Goal: Task Accomplishment & Management: Use online tool/utility

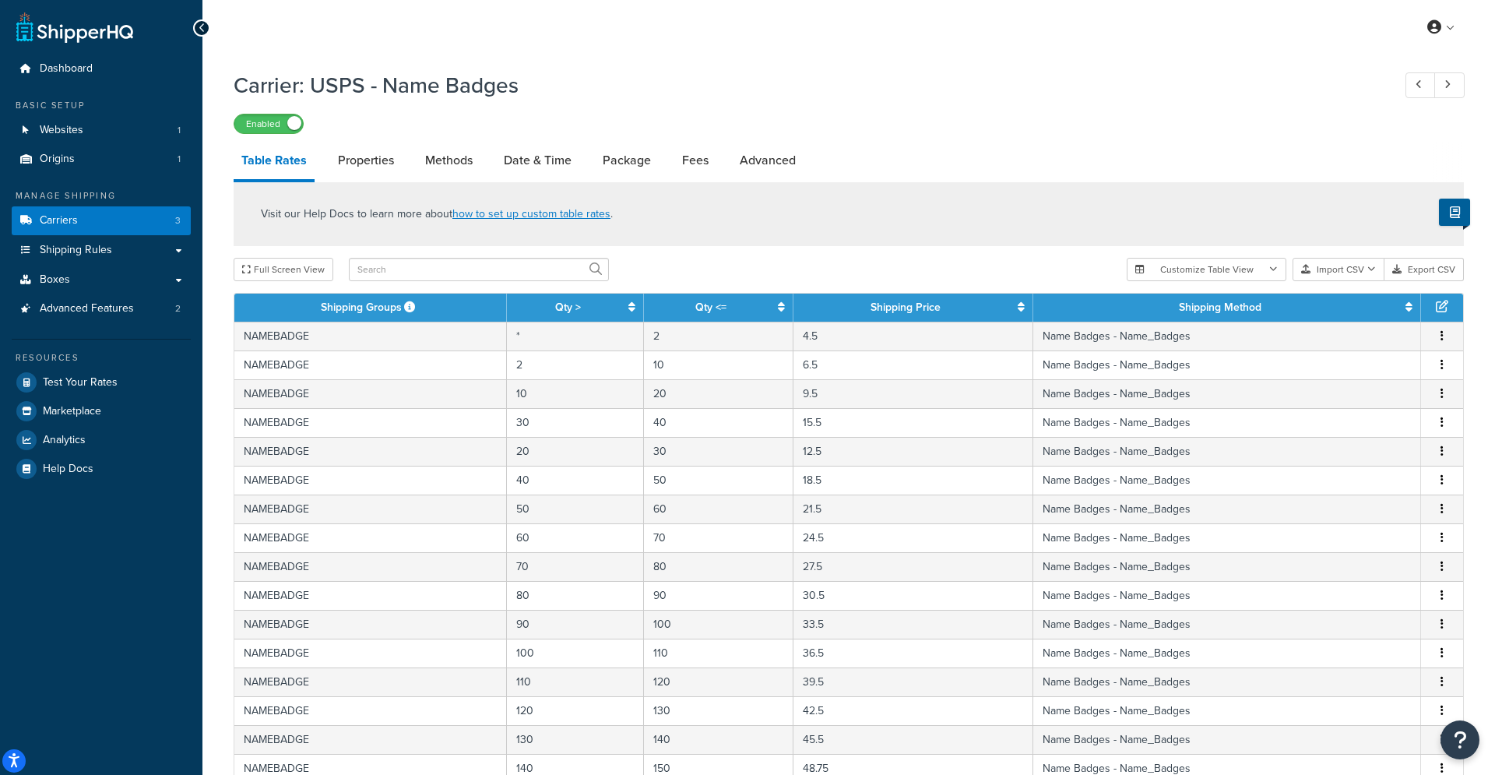
select select "25"
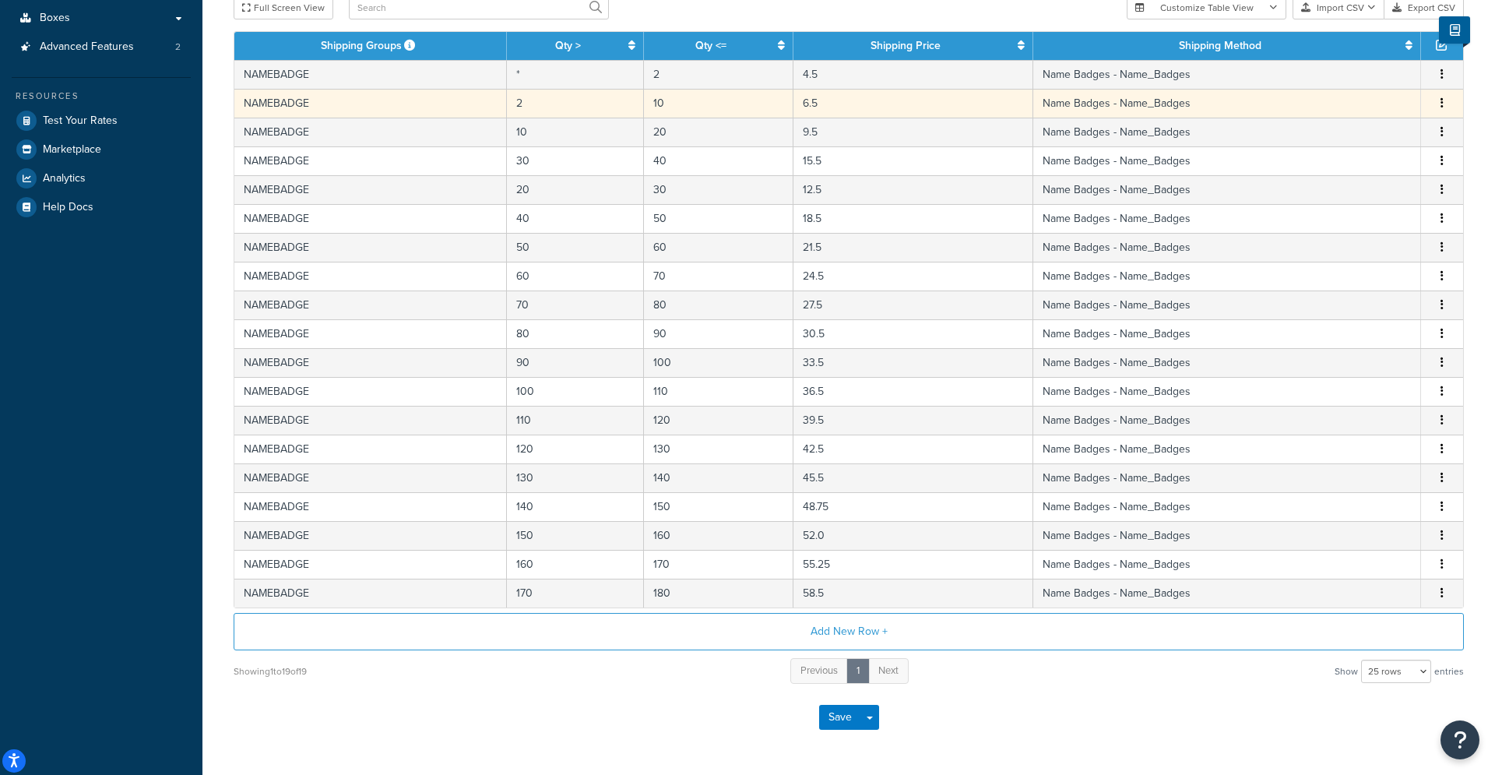
scroll to position [260, 0]
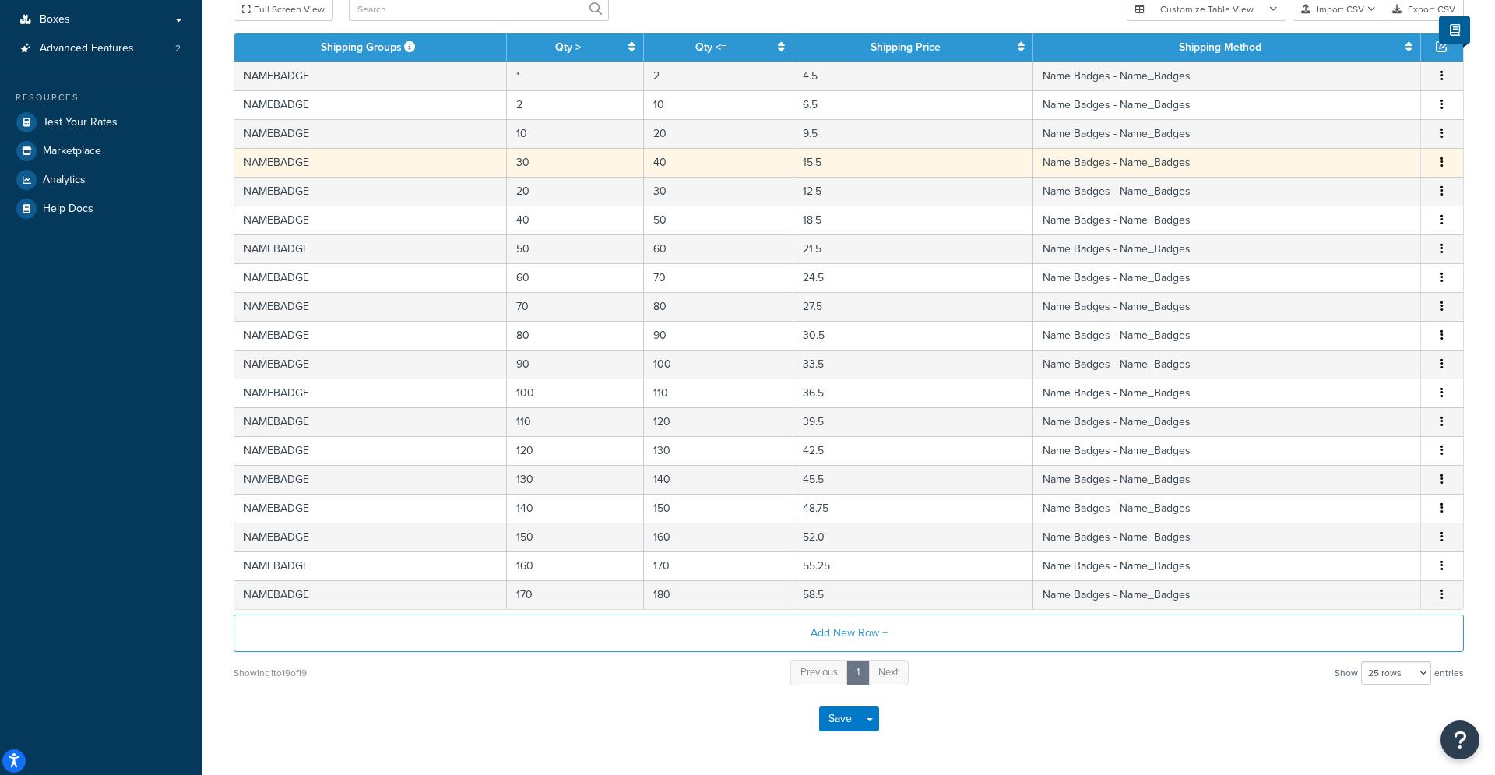
drag, startPoint x: 1443, startPoint y: 192, endPoint x: 1442, endPoint y: 150, distance: 42.1
click at [1442, 150] on tbody "NAMEBADGE * 2 4.5 Name Badges - Name_Badges Edit Duplicate Delete NAMEBADGE 2 1…" at bounding box center [848, 335] width 1229 height 547
drag, startPoint x: 368, startPoint y: 188, endPoint x: 371, endPoint y: 153, distance: 35.3
click at [371, 153] on tbody "NAMEBADGE * 2 4.5 Name Badges - Name_Badges Edit Duplicate Delete NAMEBADGE 2 1…" at bounding box center [848, 335] width 1229 height 547
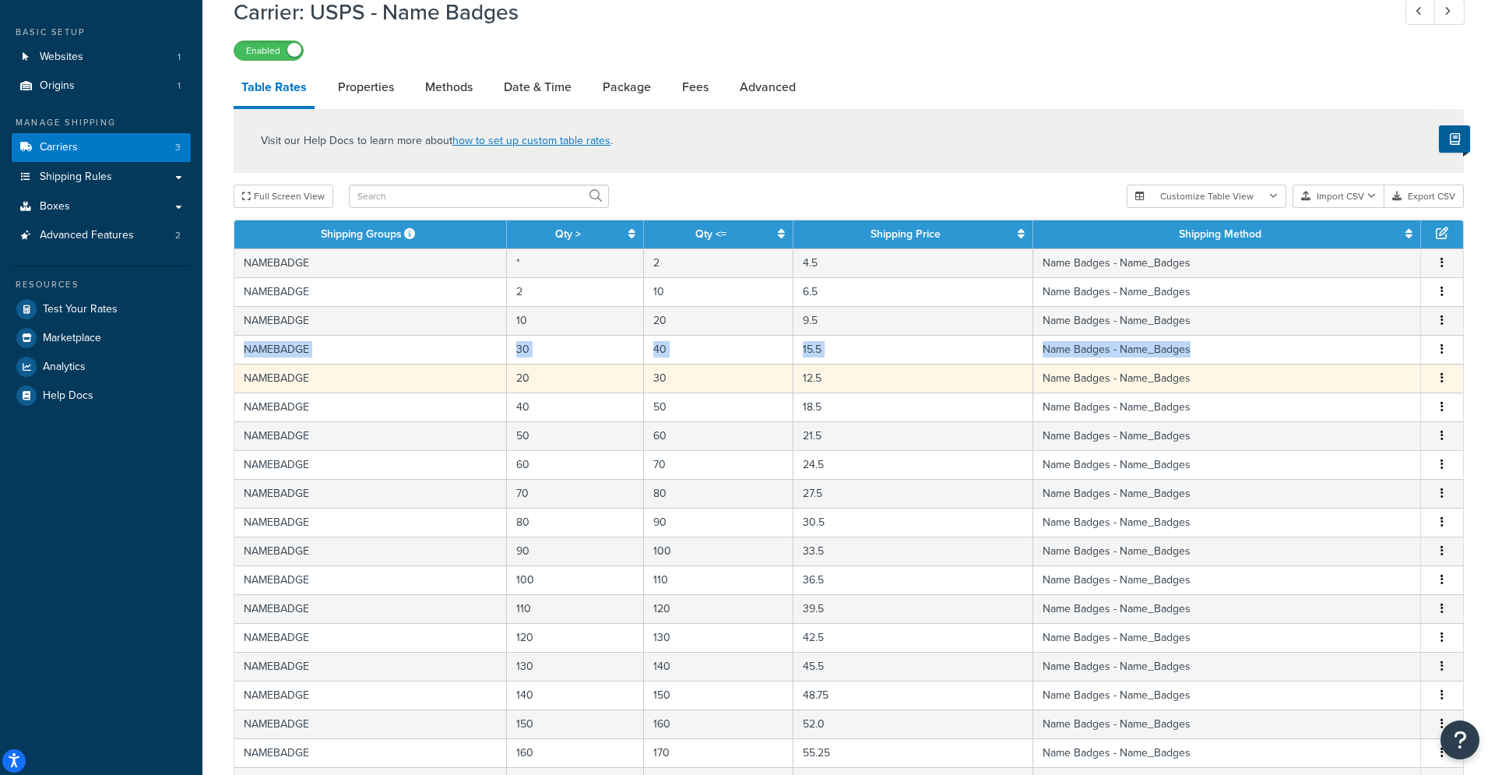
scroll to position [70, 0]
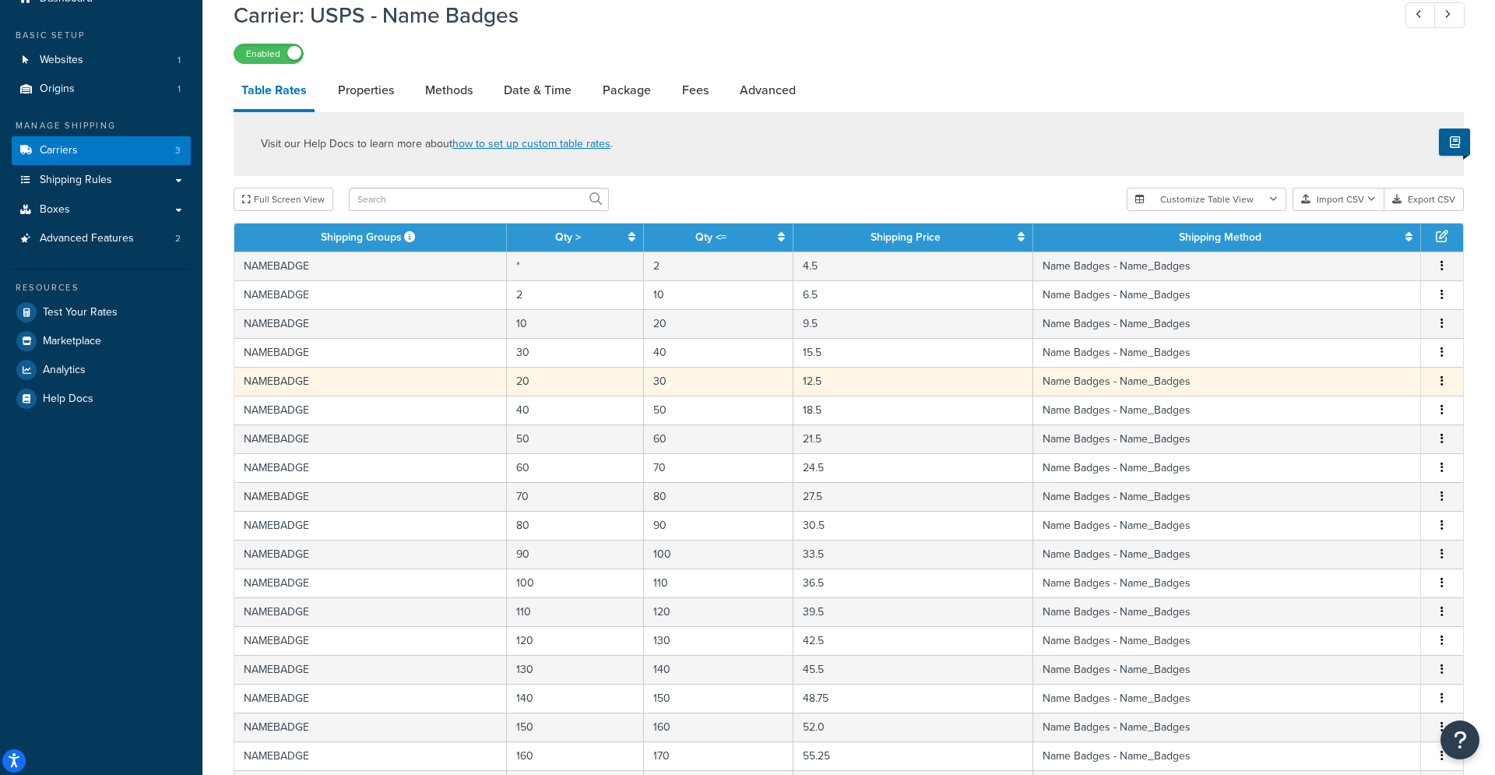
click at [1451, 380] on span "Edit Duplicate Delete" at bounding box center [1441, 381] width 23 height 17
click at [1445, 380] on button "button" at bounding box center [1442, 381] width 12 height 17
click at [1360, 350] on div "Edit" at bounding box center [1364, 351] width 111 height 32
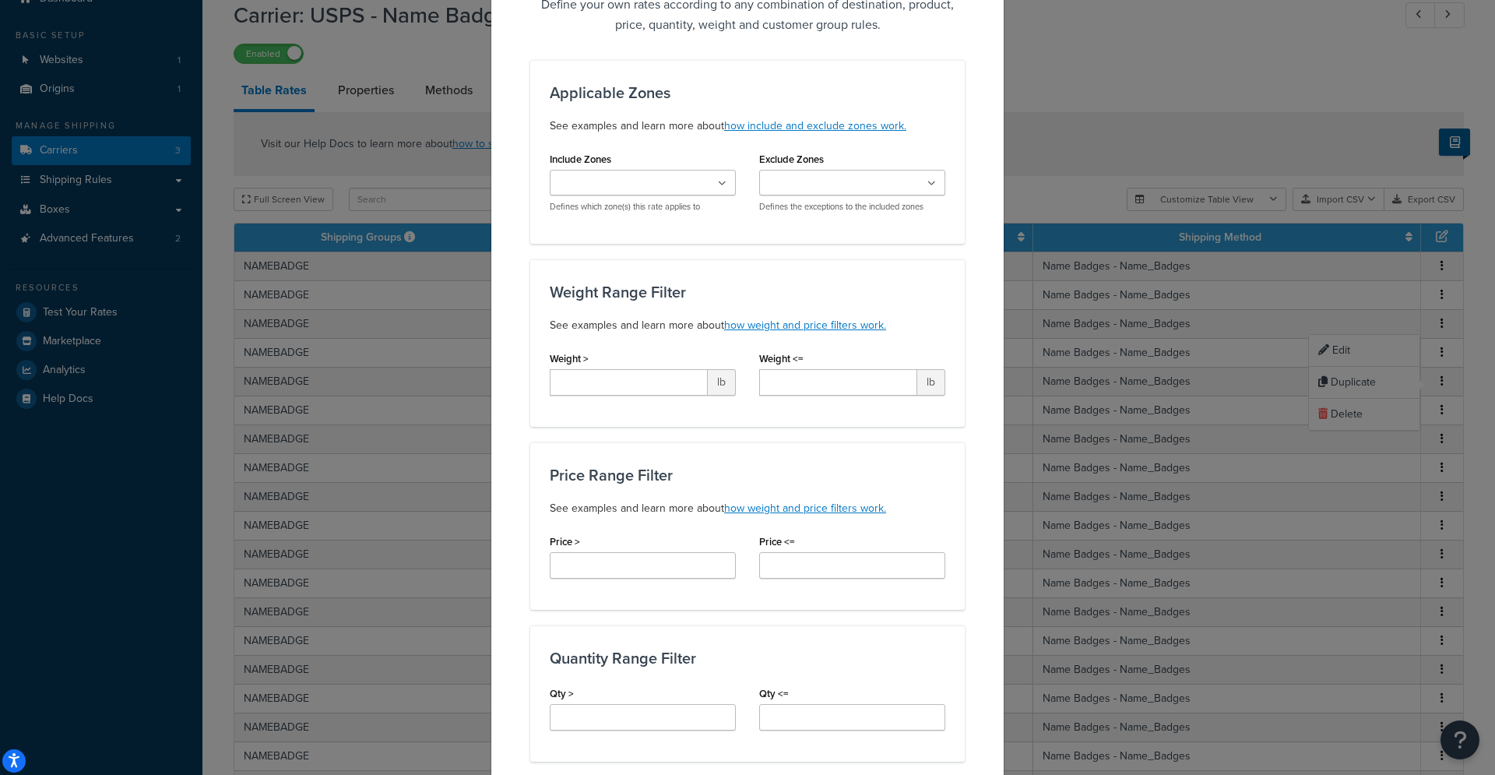
scroll to position [0, 0]
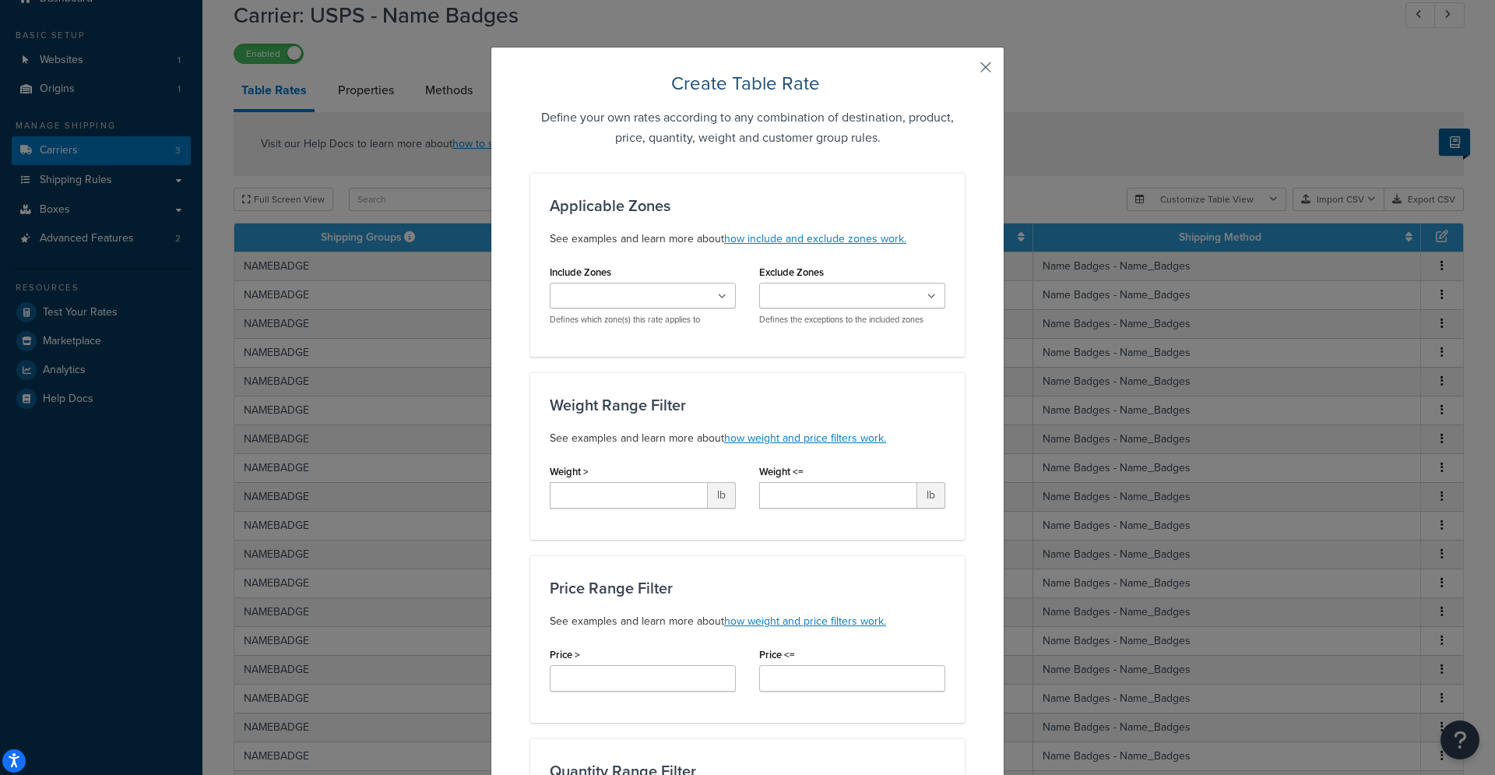
click at [965, 72] on button "button" at bounding box center [963, 73] width 4 height 4
click at [965, 71] on button "button" at bounding box center [963, 73] width 4 height 4
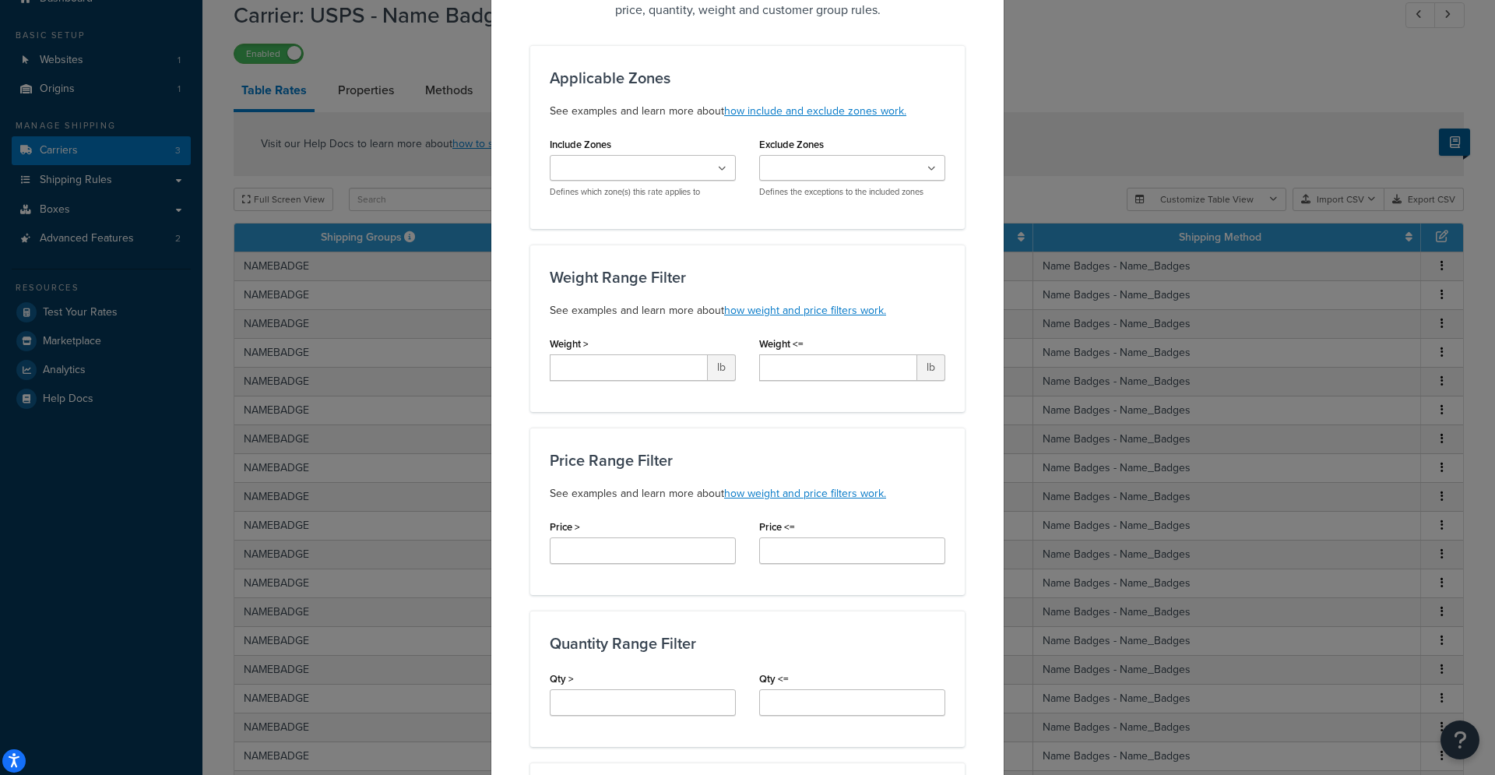
scroll to position [877, 0]
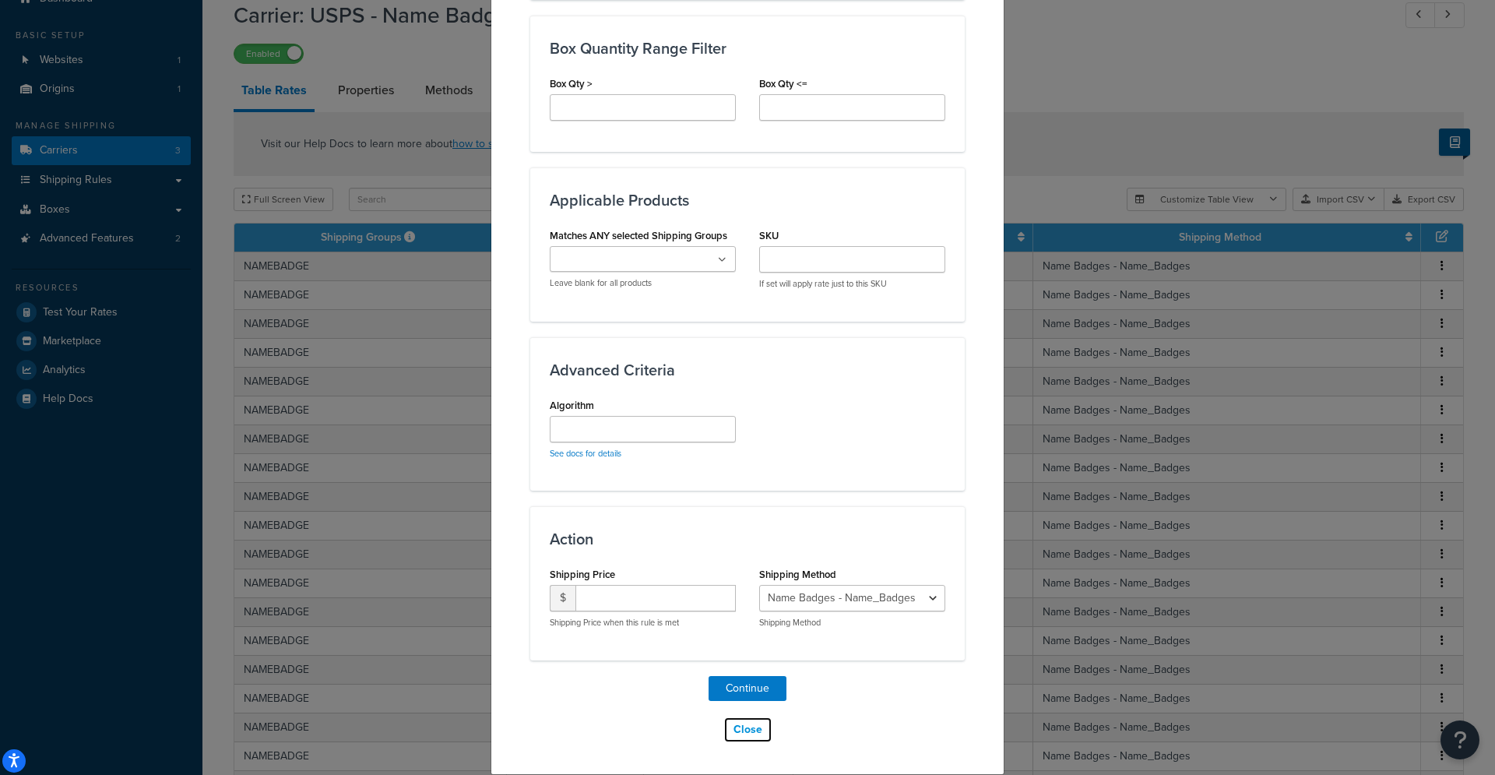
click at [753, 734] on button "Close" at bounding box center [747, 729] width 49 height 26
click at [751, 730] on button "Close" at bounding box center [747, 729] width 49 height 26
click at [751, 695] on button "Continue" at bounding box center [748, 688] width 78 height 25
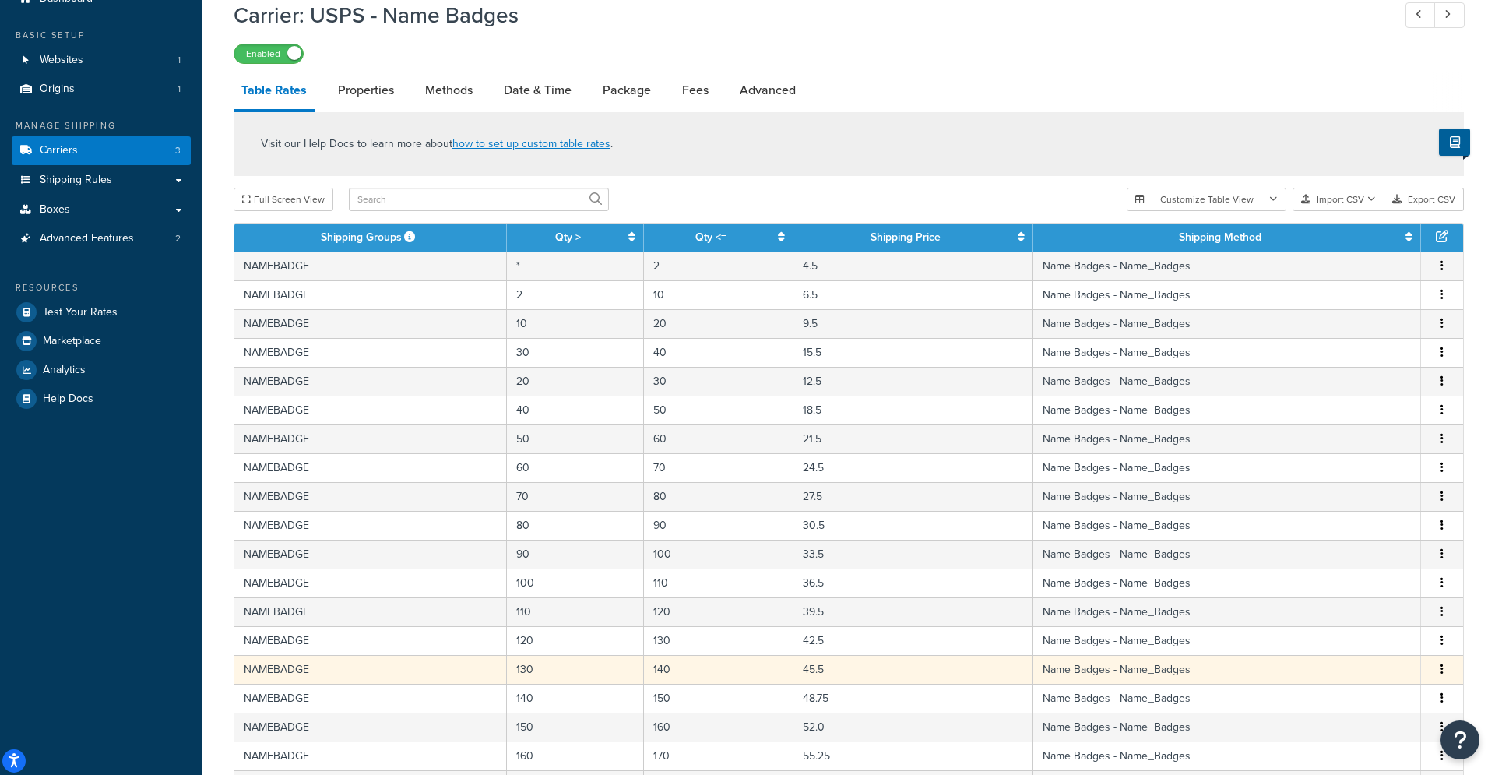
click at [754, 683] on td "140" at bounding box center [719, 669] width 150 height 29
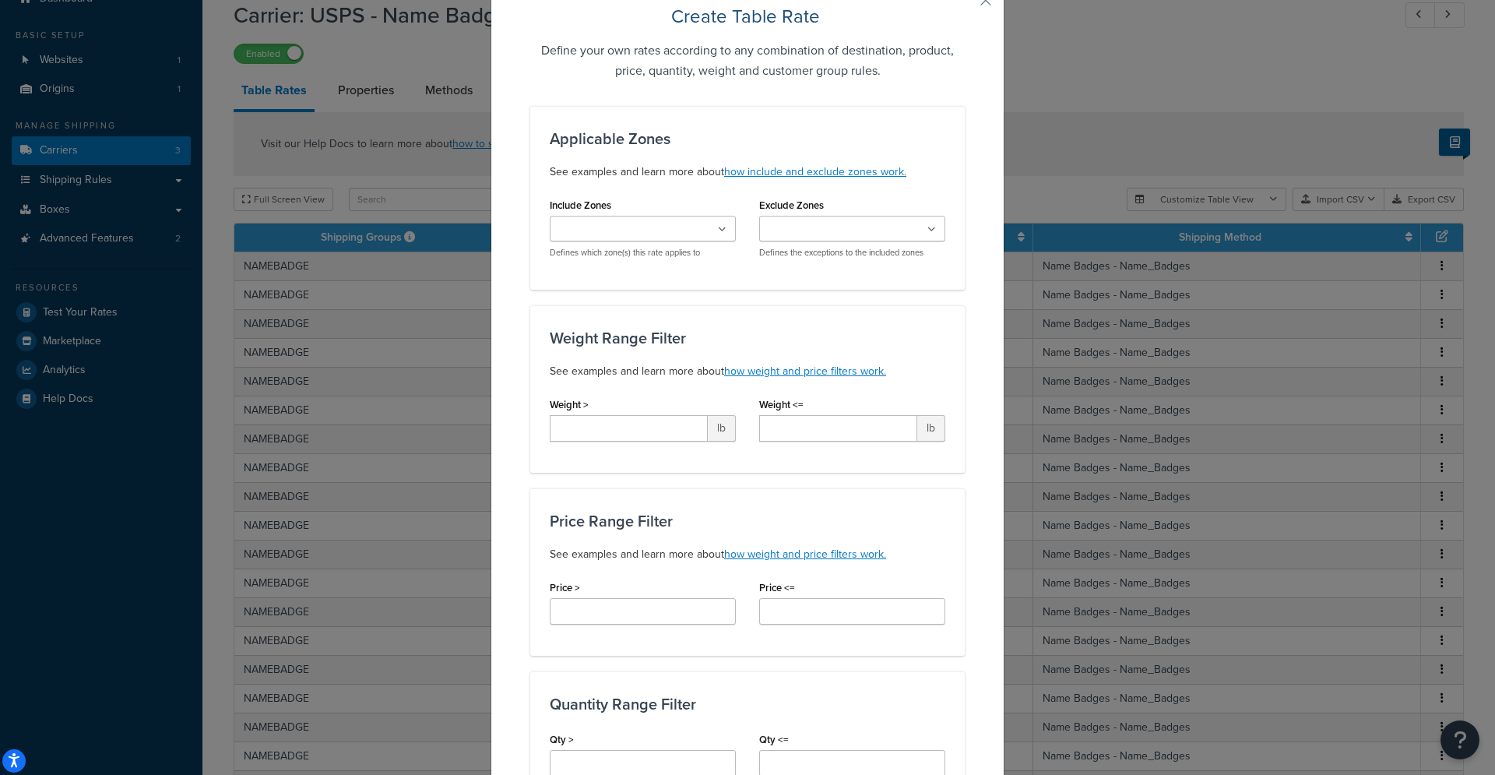
scroll to position [0, 0]
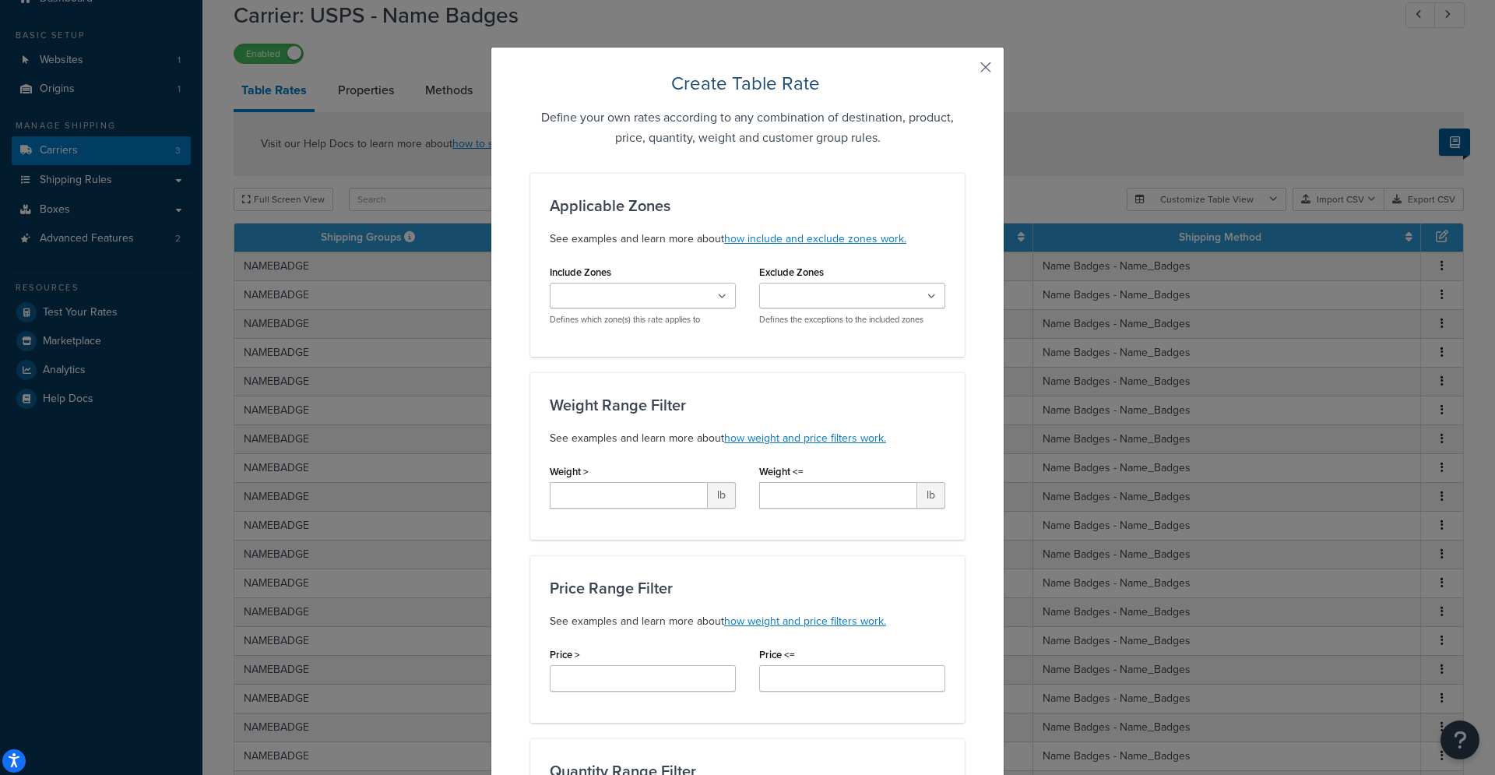
click at [965, 71] on button "button" at bounding box center [963, 73] width 4 height 4
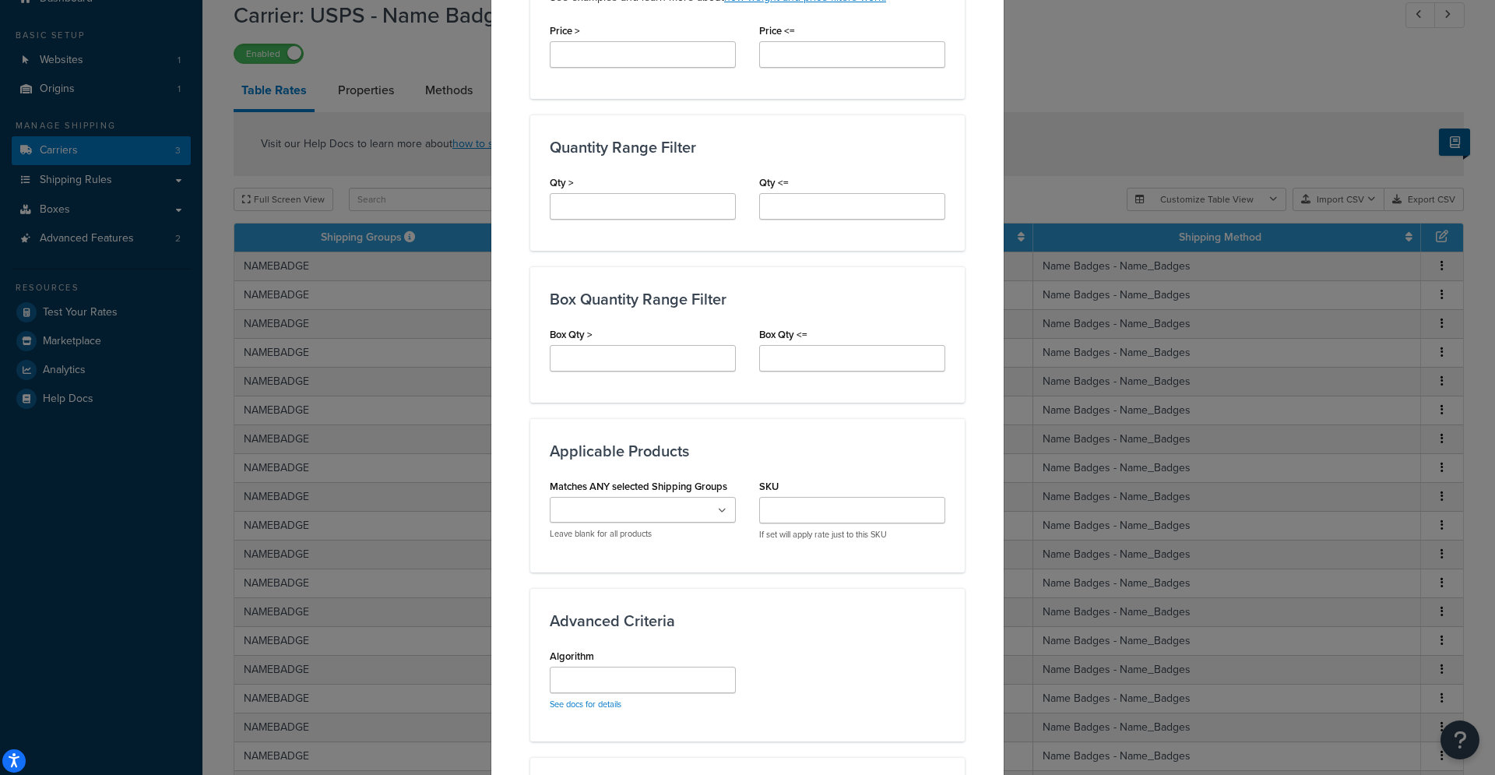
scroll to position [877, 0]
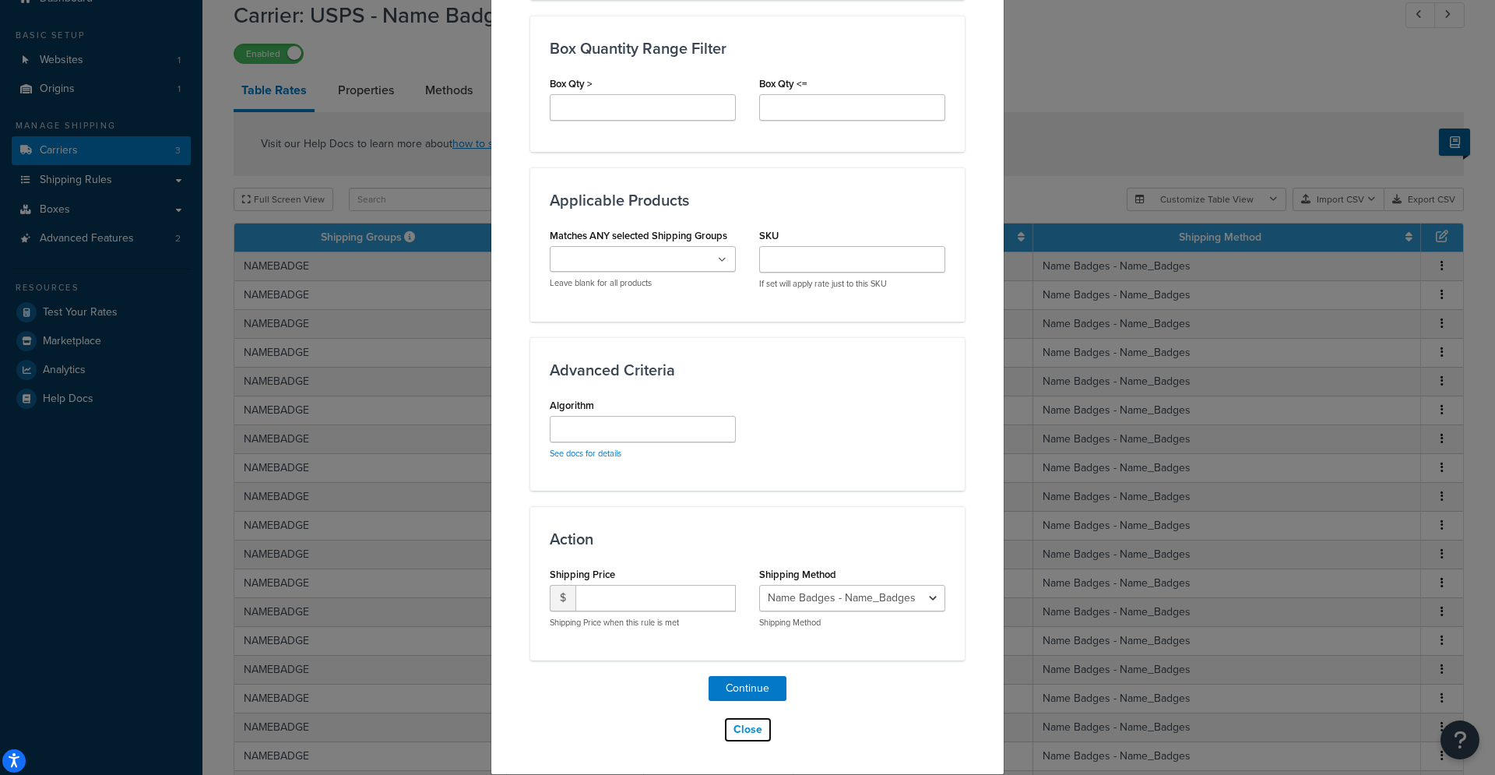
click at [752, 724] on button "Close" at bounding box center [747, 729] width 49 height 26
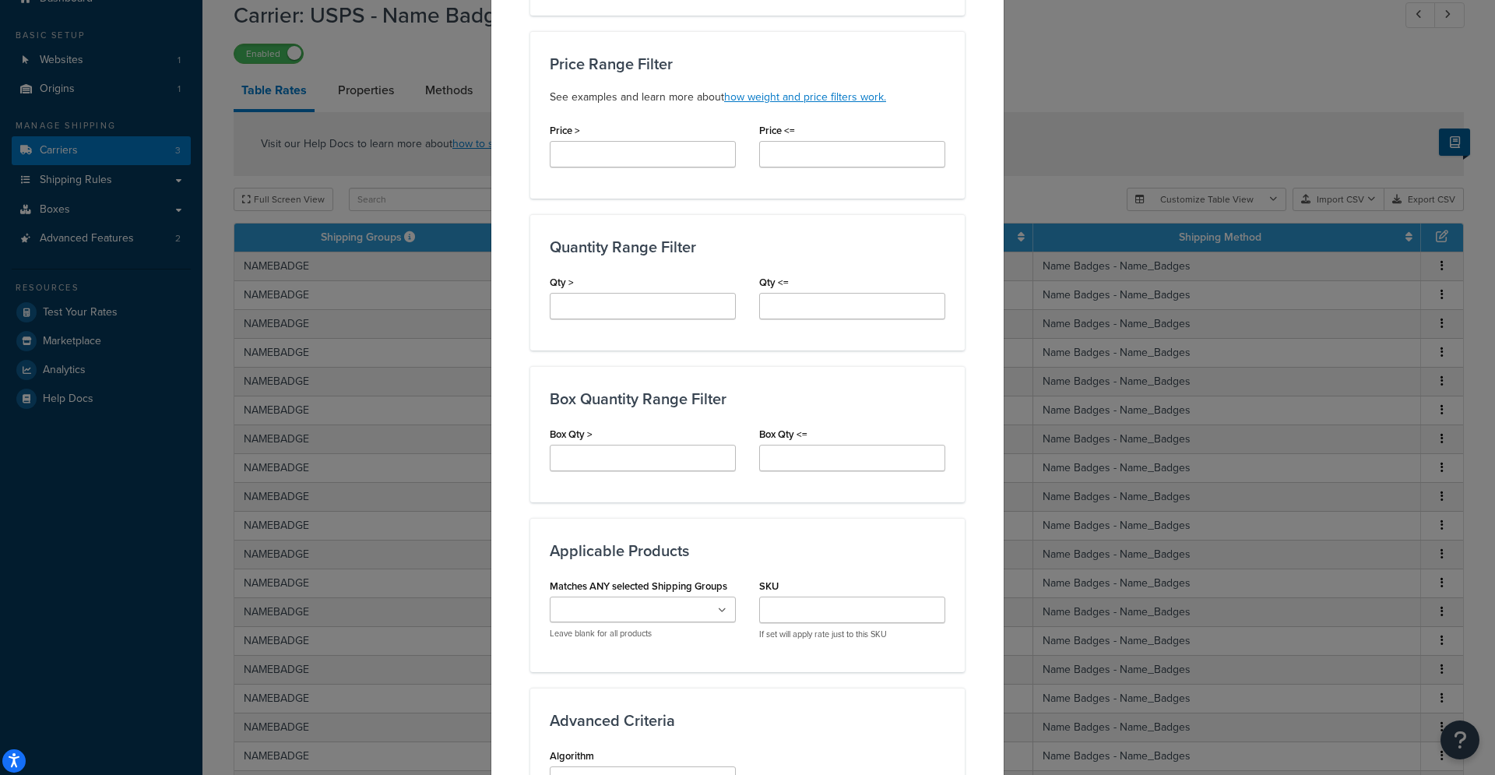
scroll to position [0, 0]
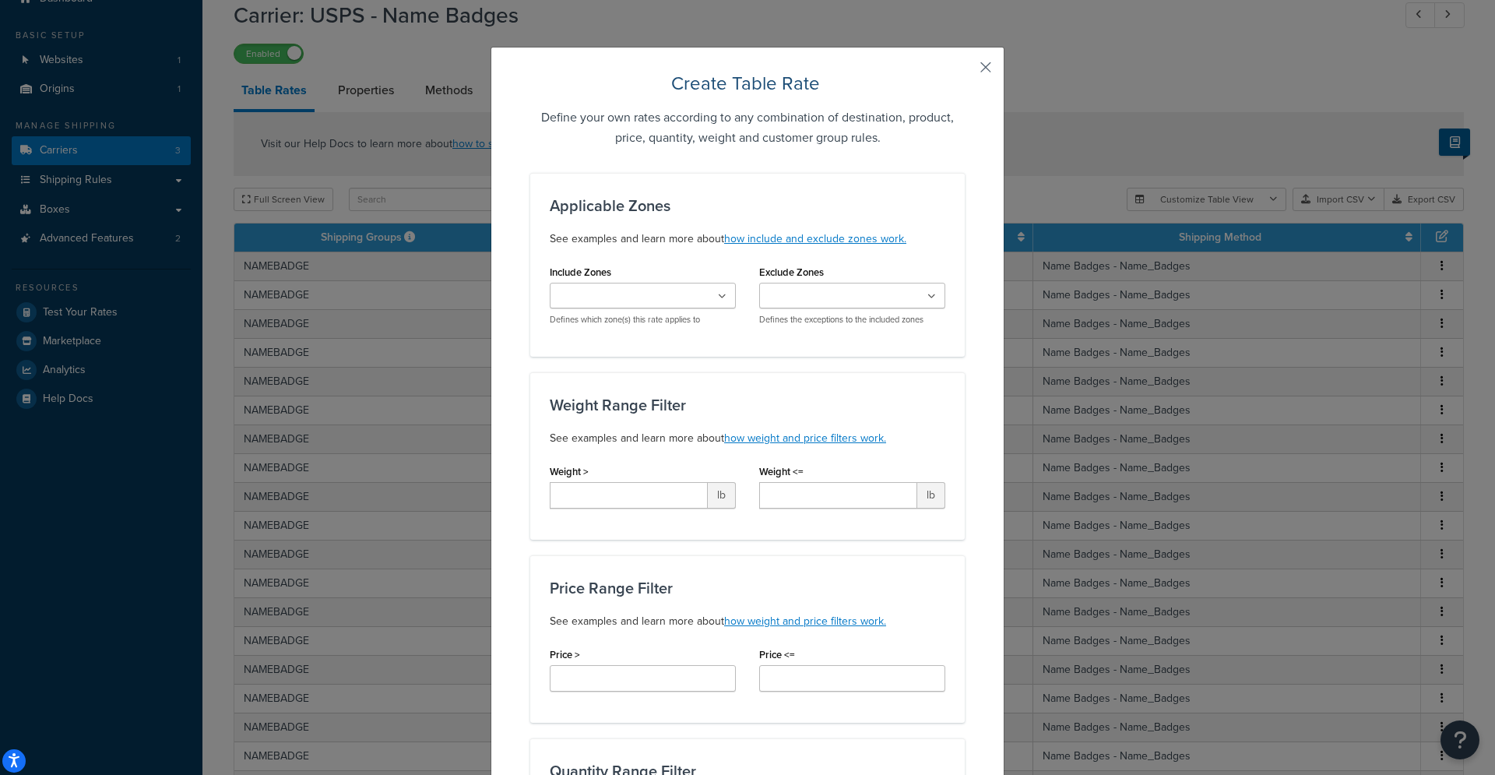
click at [965, 71] on button "button" at bounding box center [963, 73] width 4 height 4
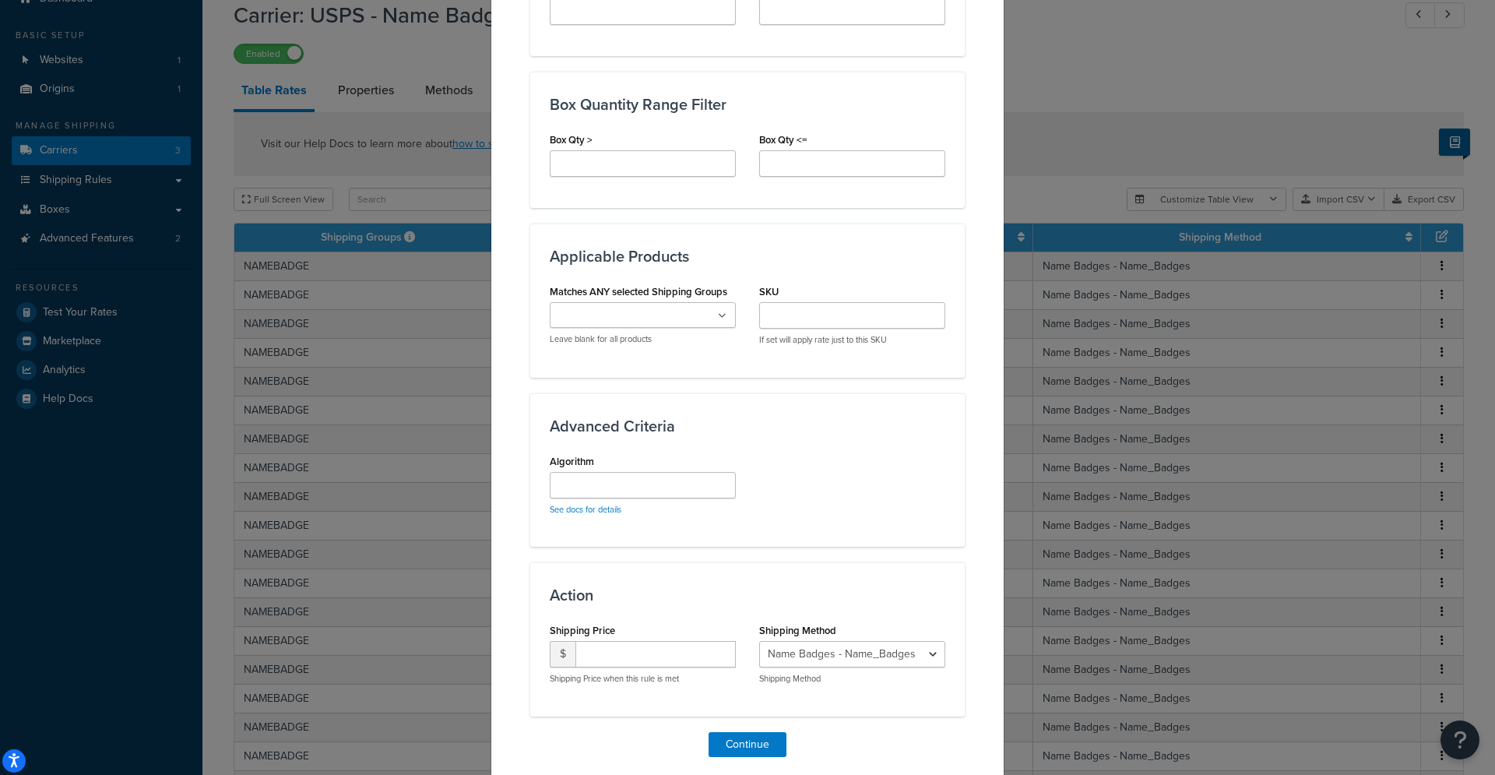
scroll to position [877, 0]
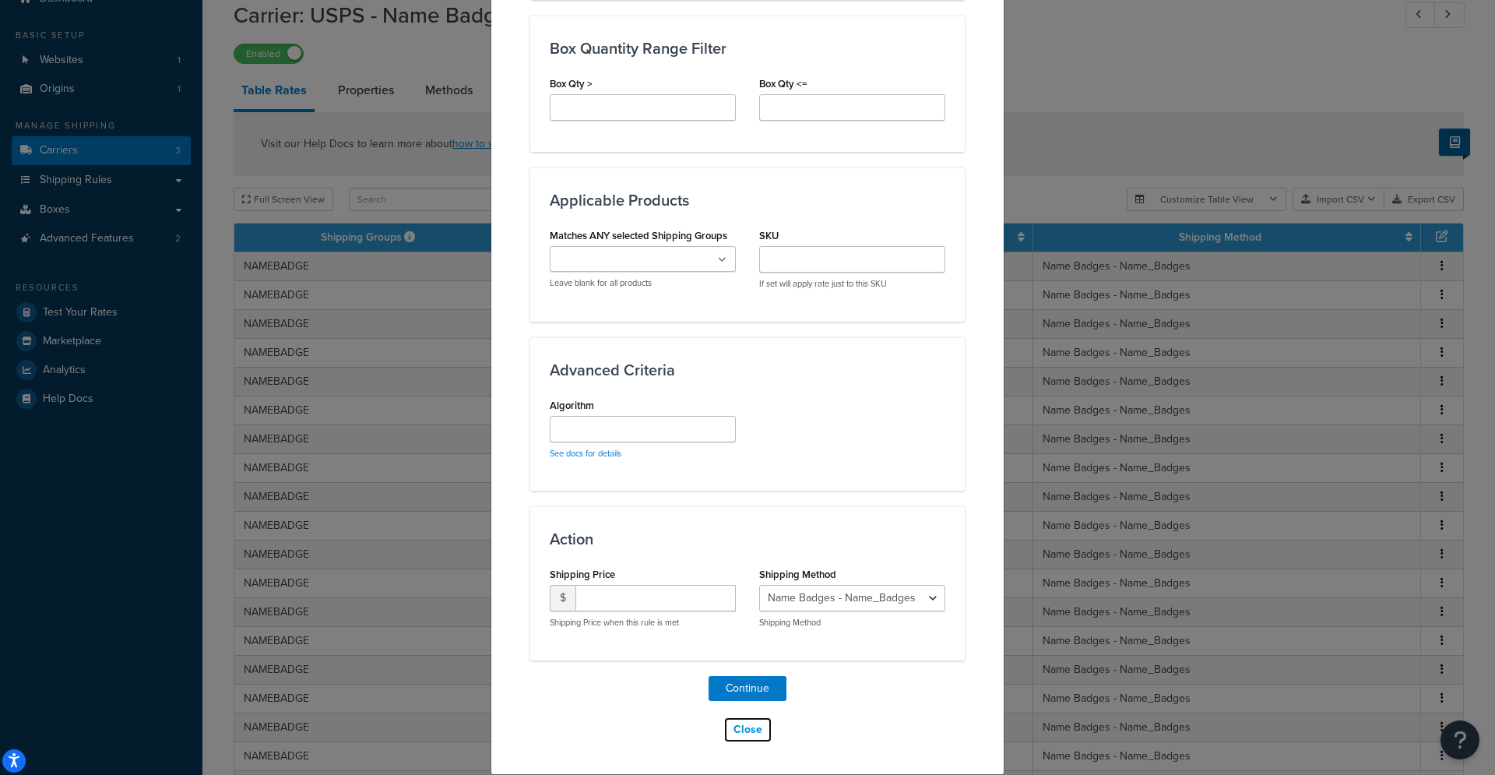
click at [758, 732] on button "Close" at bounding box center [747, 729] width 49 height 26
click at [757, 691] on button "Continue" at bounding box center [748, 688] width 78 height 25
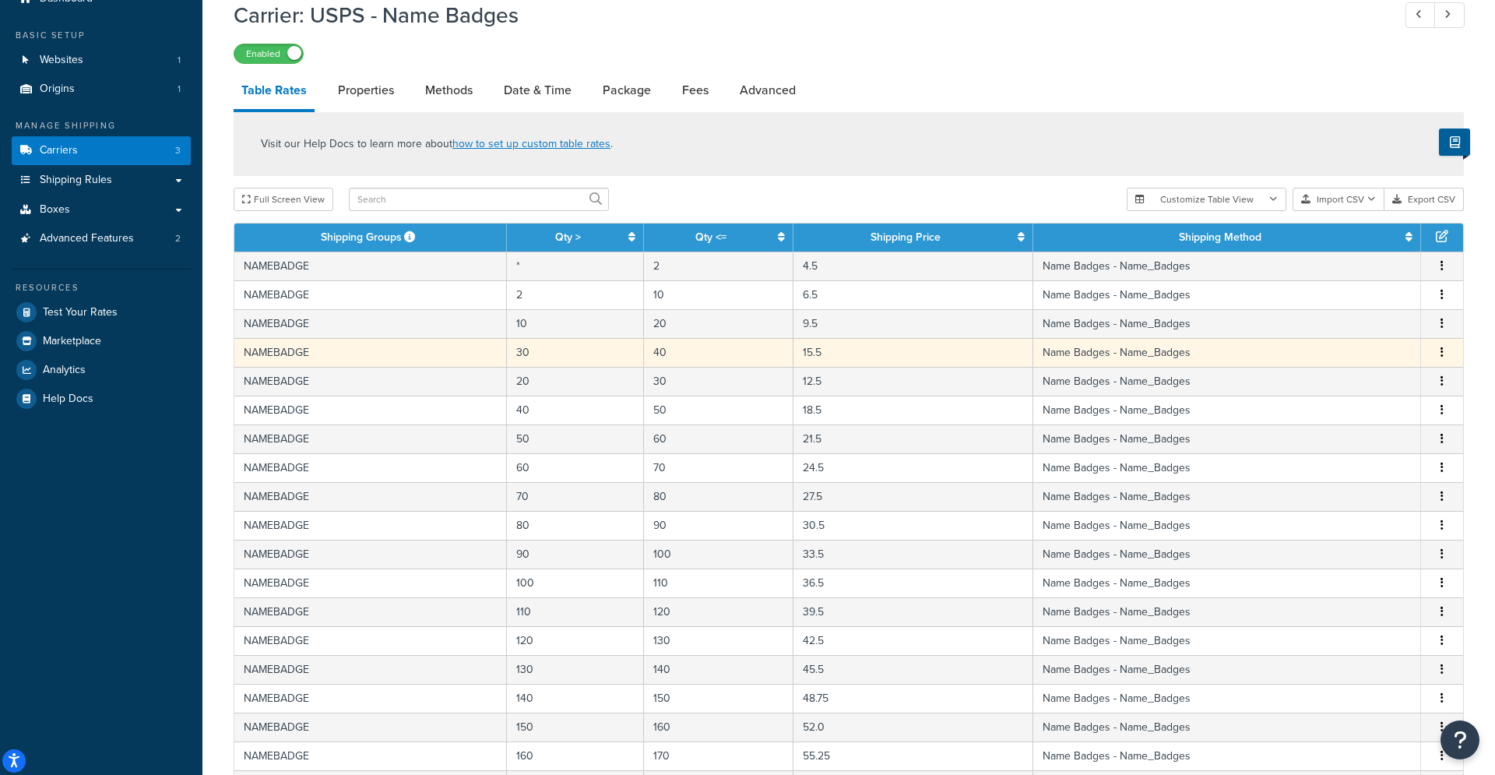
click at [714, 347] on td "40" at bounding box center [719, 352] width 150 height 29
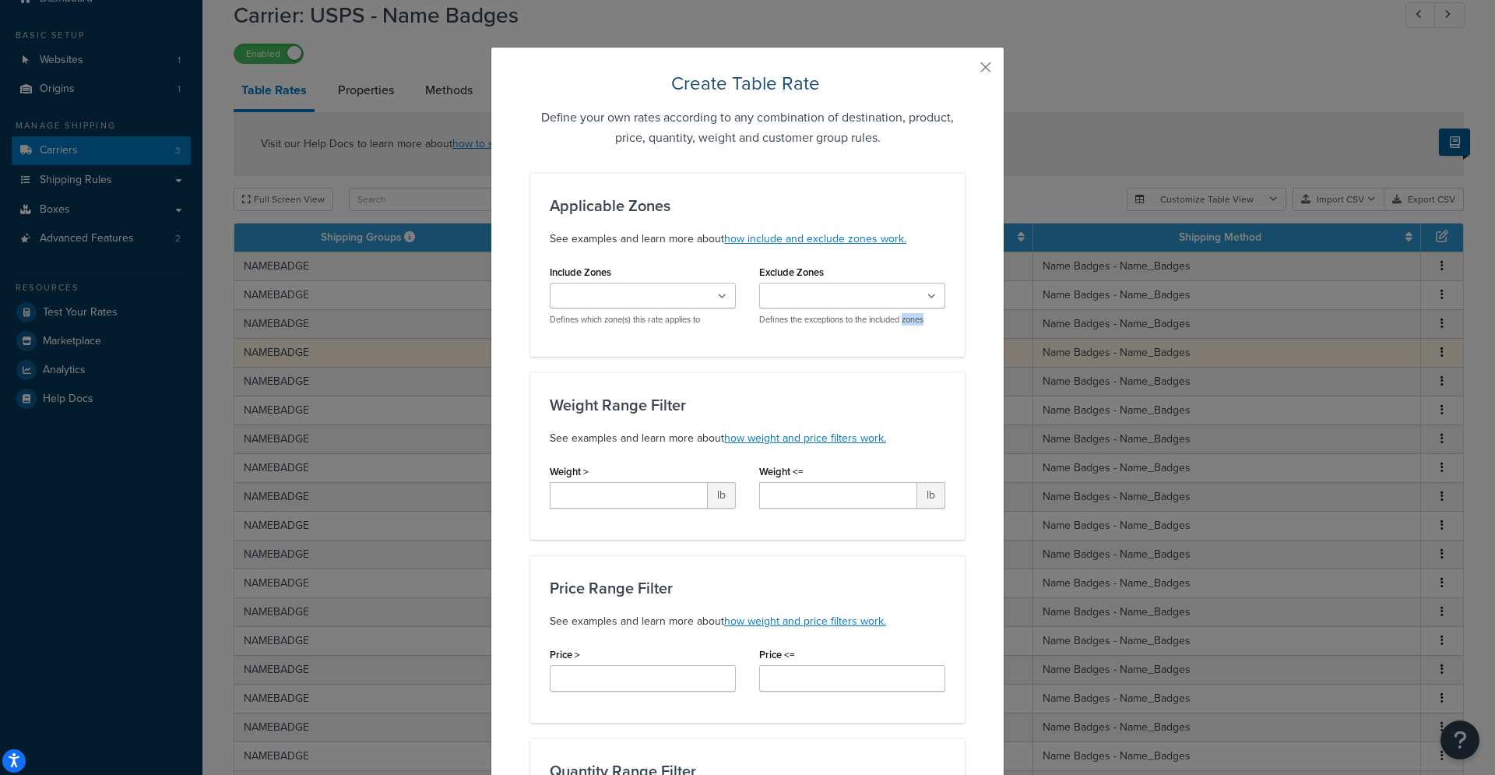
click at [714, 347] on div "Applicable Zones See examples and learn more about how include and exclude zone…" at bounding box center [747, 265] width 435 height 184
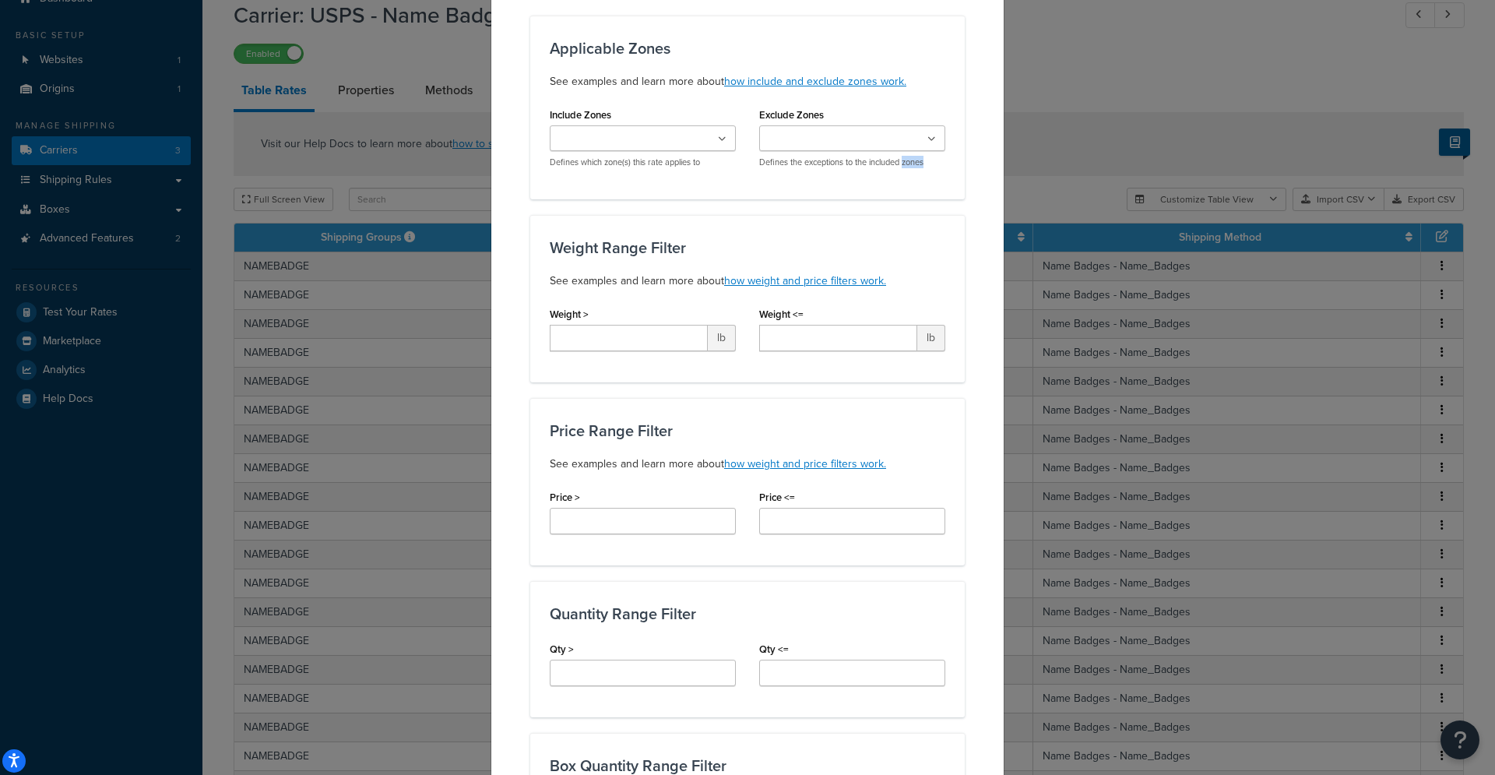
scroll to position [0, 0]
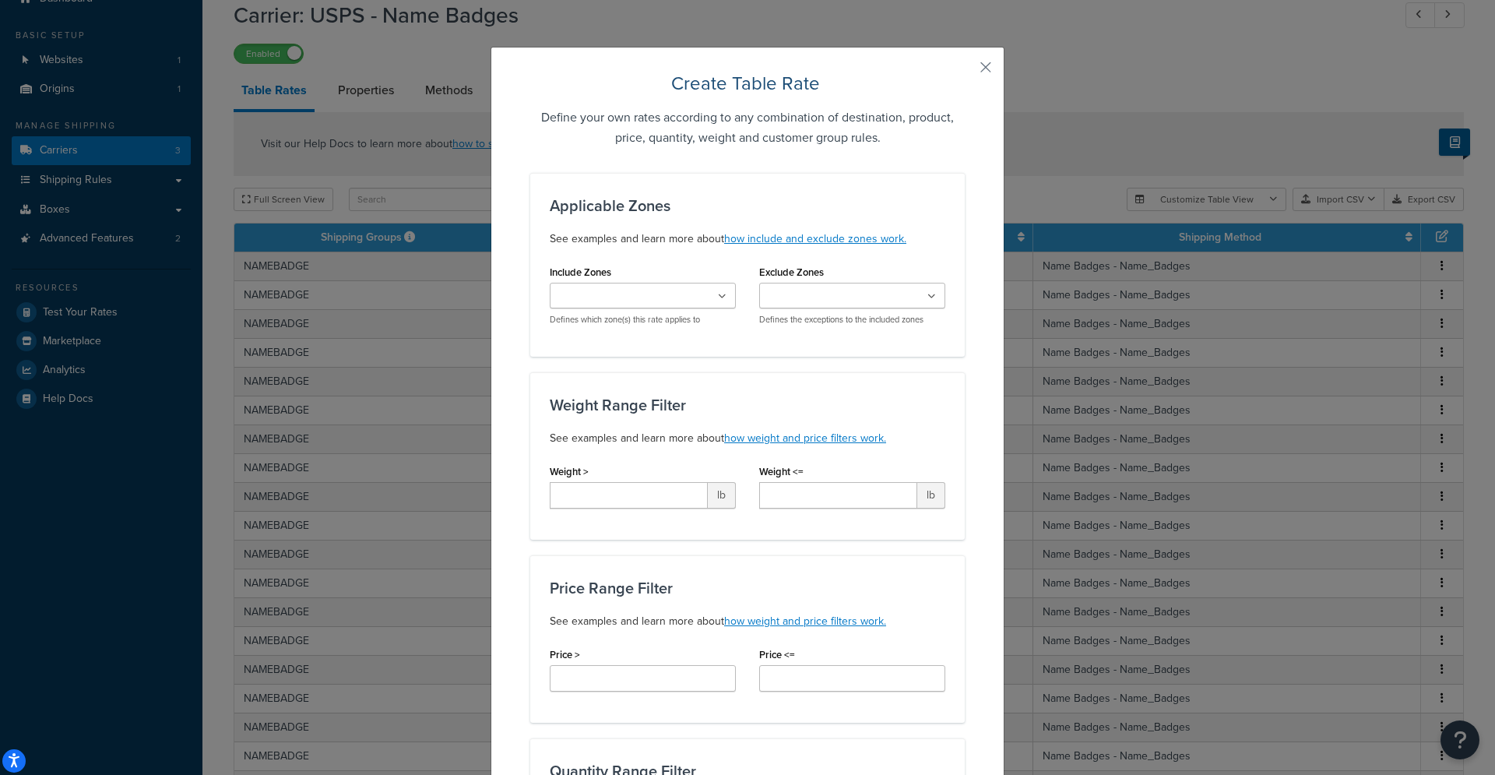
click at [1359, 365] on div "Create Table Rate Define your own rates according to any combination of destina…" at bounding box center [747, 387] width 1495 height 775
click at [1020, 122] on div "Create Table Rate Define your own rates according to any combination of destina…" at bounding box center [747, 387] width 1495 height 775
click at [1093, 385] on div "Create Table Rate Define your own rates according to any combination of destina…" at bounding box center [747, 387] width 1495 height 775
click at [1082, 385] on div "Create Table Rate Define your own rates according to any combination of destina…" at bounding box center [747, 387] width 1495 height 775
drag, startPoint x: 1082, startPoint y: 385, endPoint x: 1043, endPoint y: 339, distance: 61.3
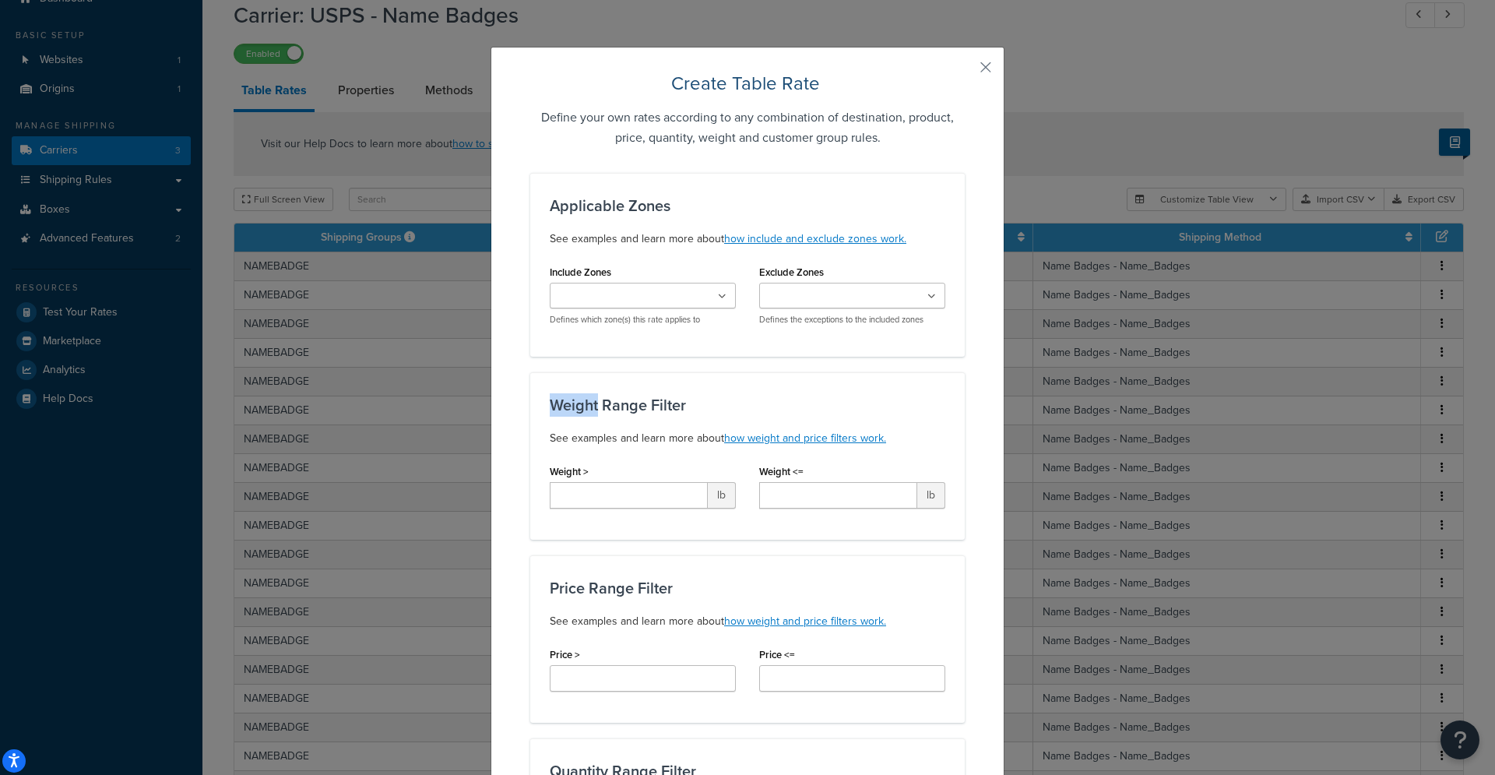
click at [1082, 385] on div "Create Table Rate Define your own rates according to any combination of destina…" at bounding box center [747, 387] width 1495 height 775
drag, startPoint x: 978, startPoint y: 203, endPoint x: 987, endPoint y: 167, distance: 37.0
drag, startPoint x: 980, startPoint y: 68, endPoint x: 991, endPoint y: 65, distance: 11.9
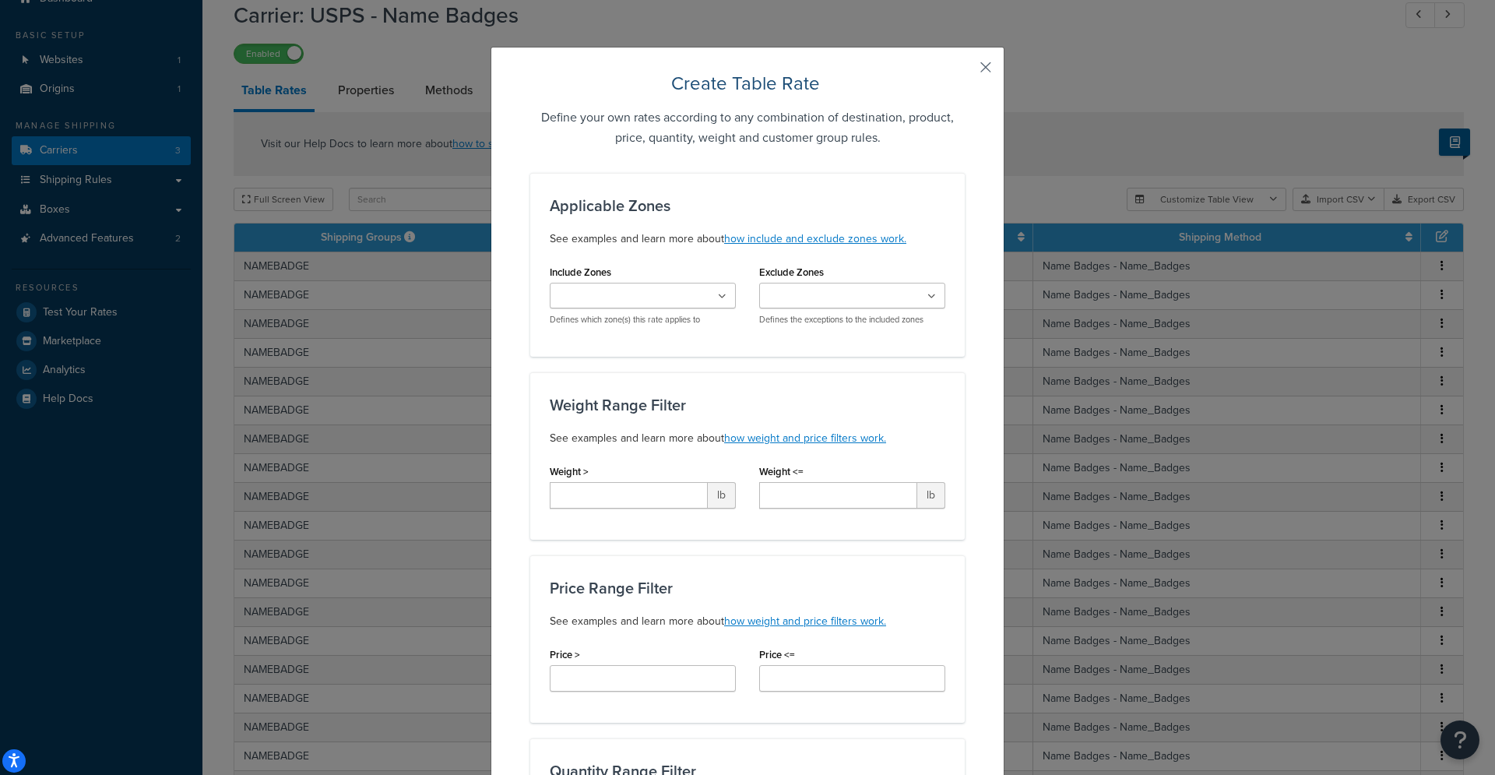
click at [965, 71] on button "button" at bounding box center [963, 73] width 4 height 4
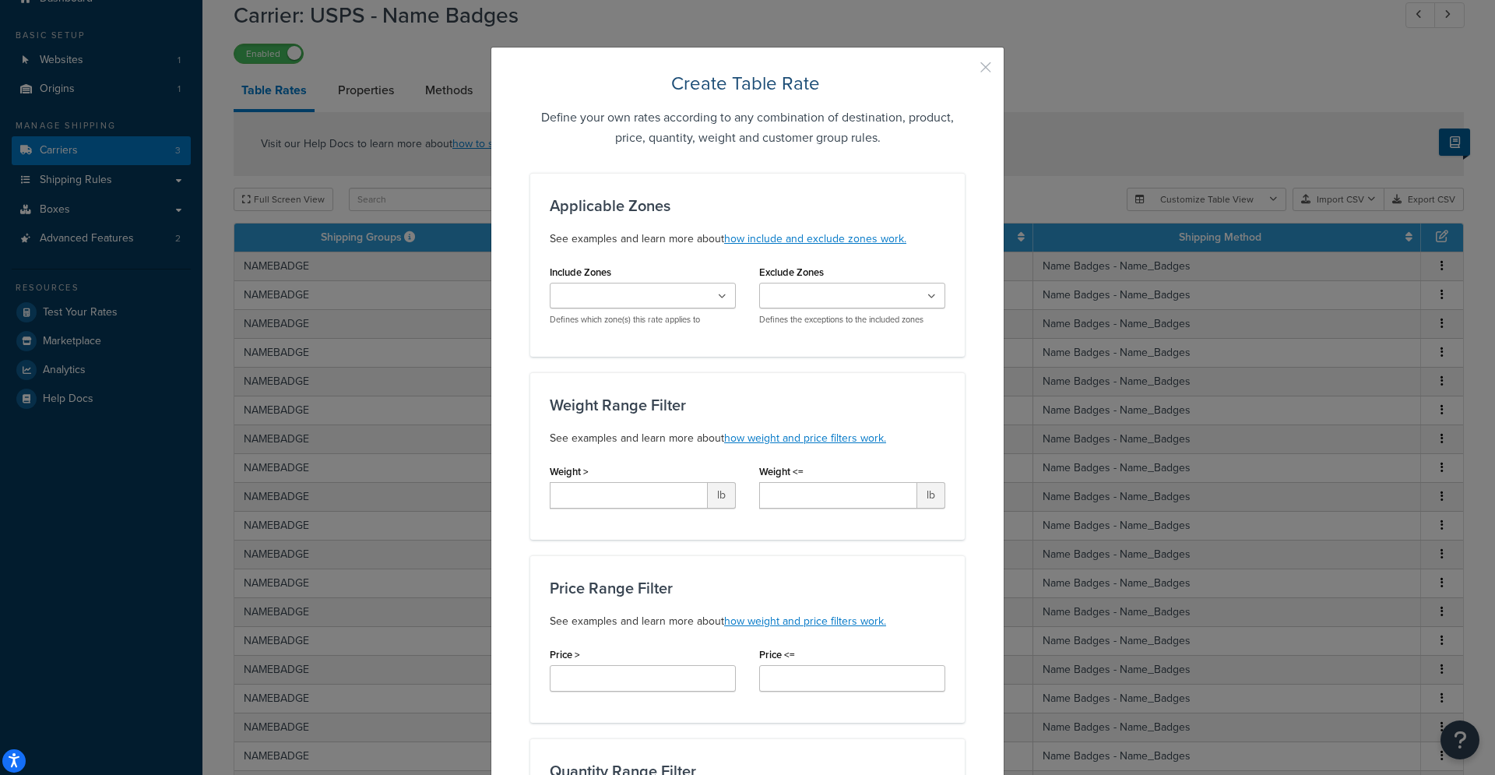
drag, startPoint x: 987, startPoint y: 65, endPoint x: 962, endPoint y: 125, distance: 64.2
click at [965, 71] on button "button" at bounding box center [963, 73] width 4 height 4
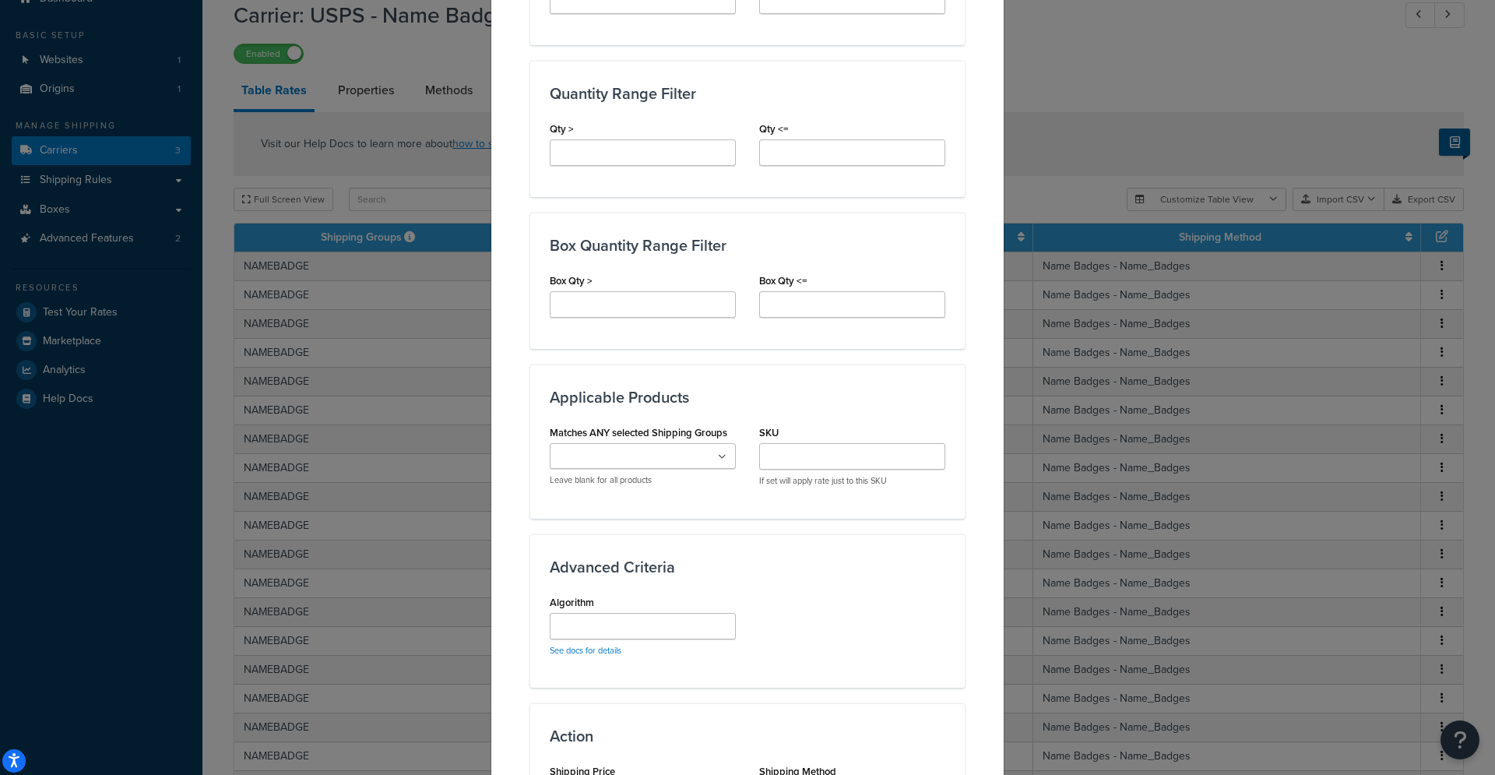
scroll to position [877, 0]
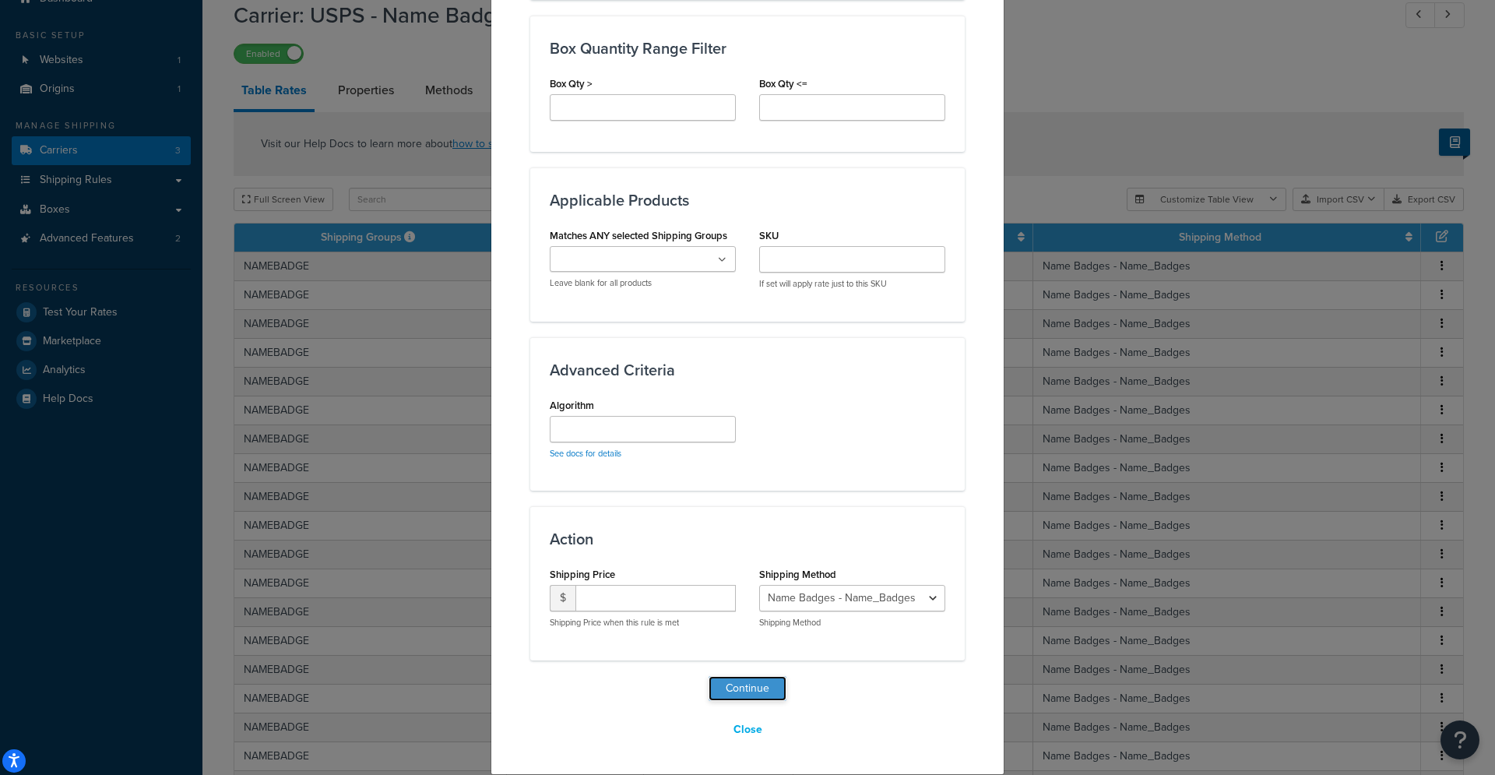
click at [755, 684] on button "Continue" at bounding box center [748, 688] width 78 height 25
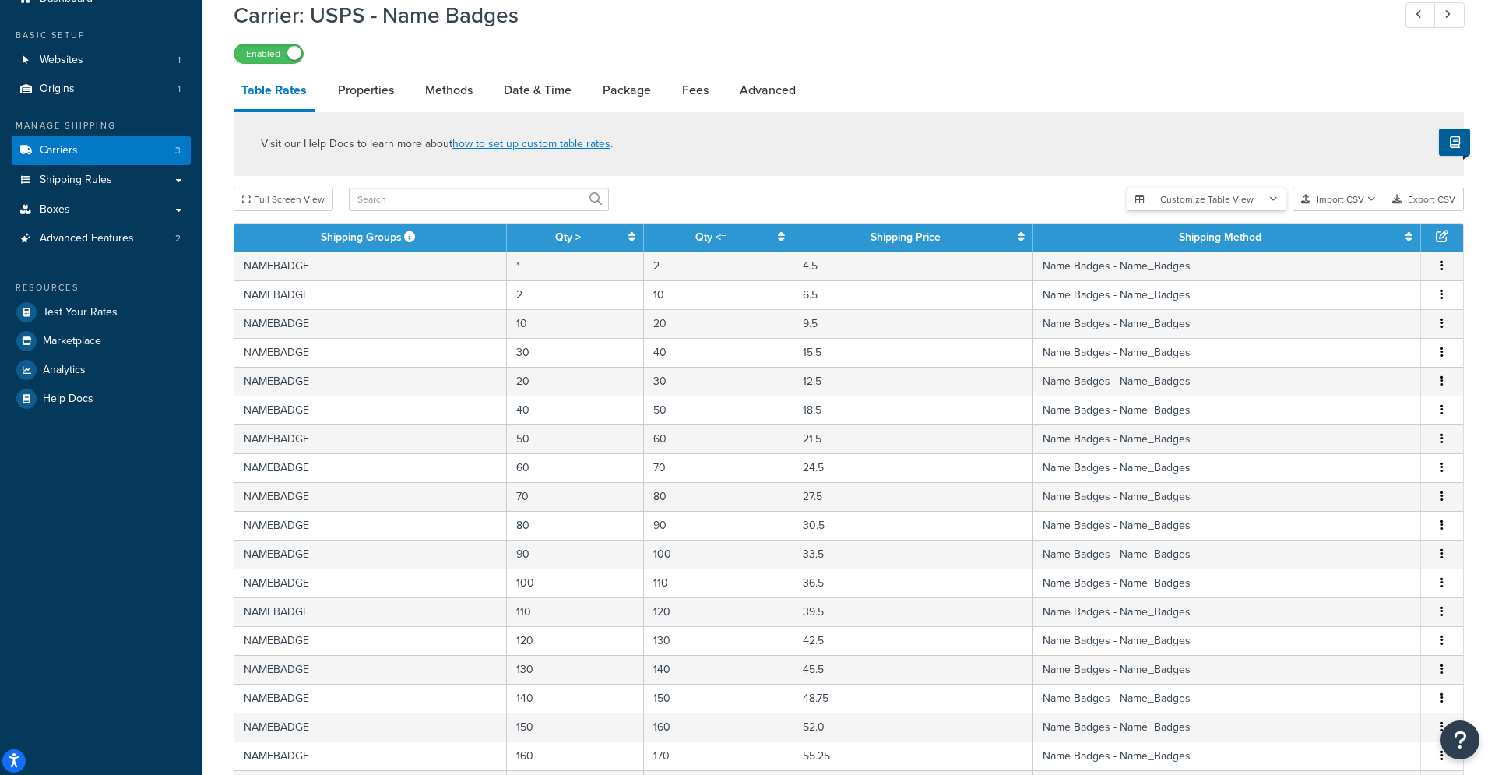
click at [1276, 201] on icon "button" at bounding box center [1273, 199] width 9 height 9
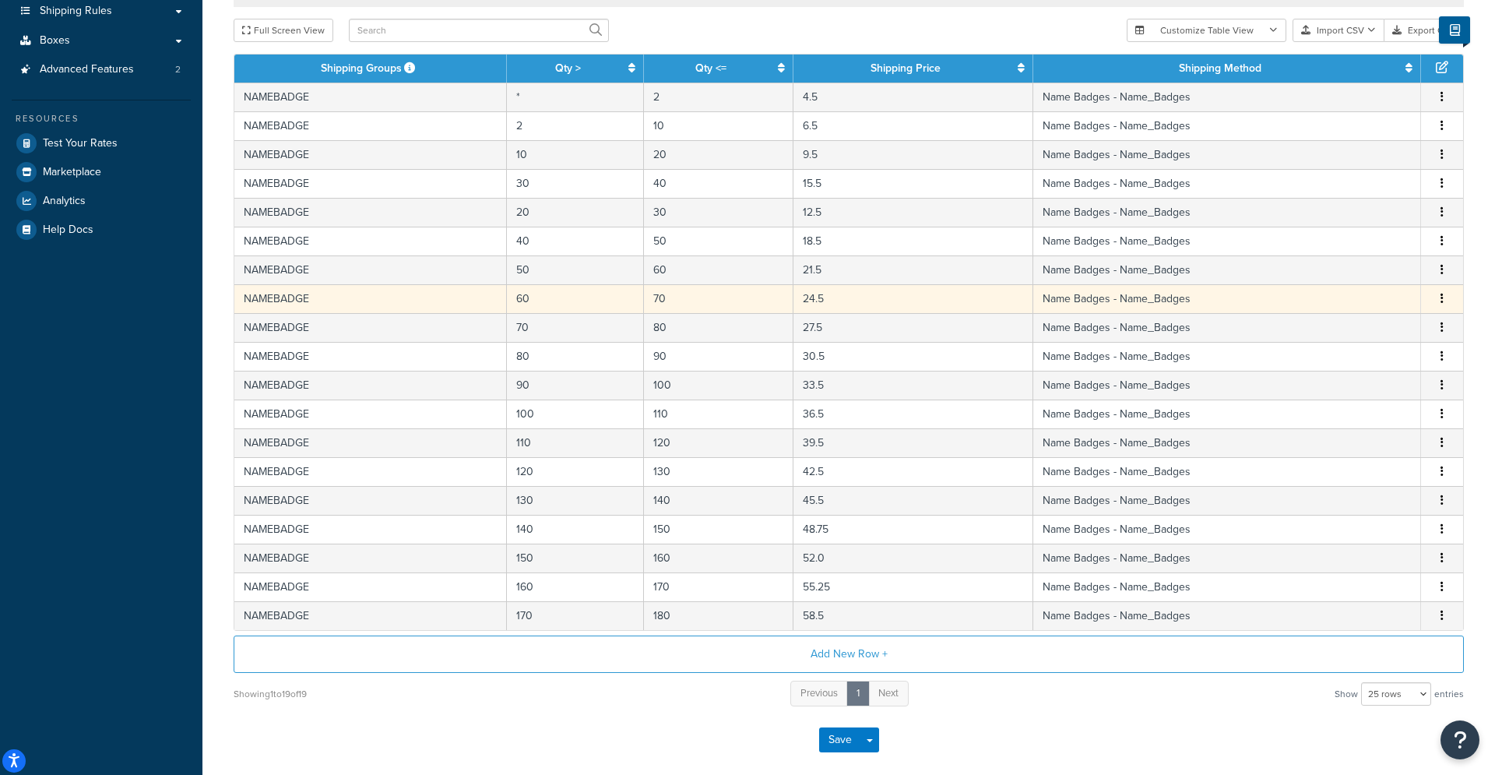
scroll to position [223, 0]
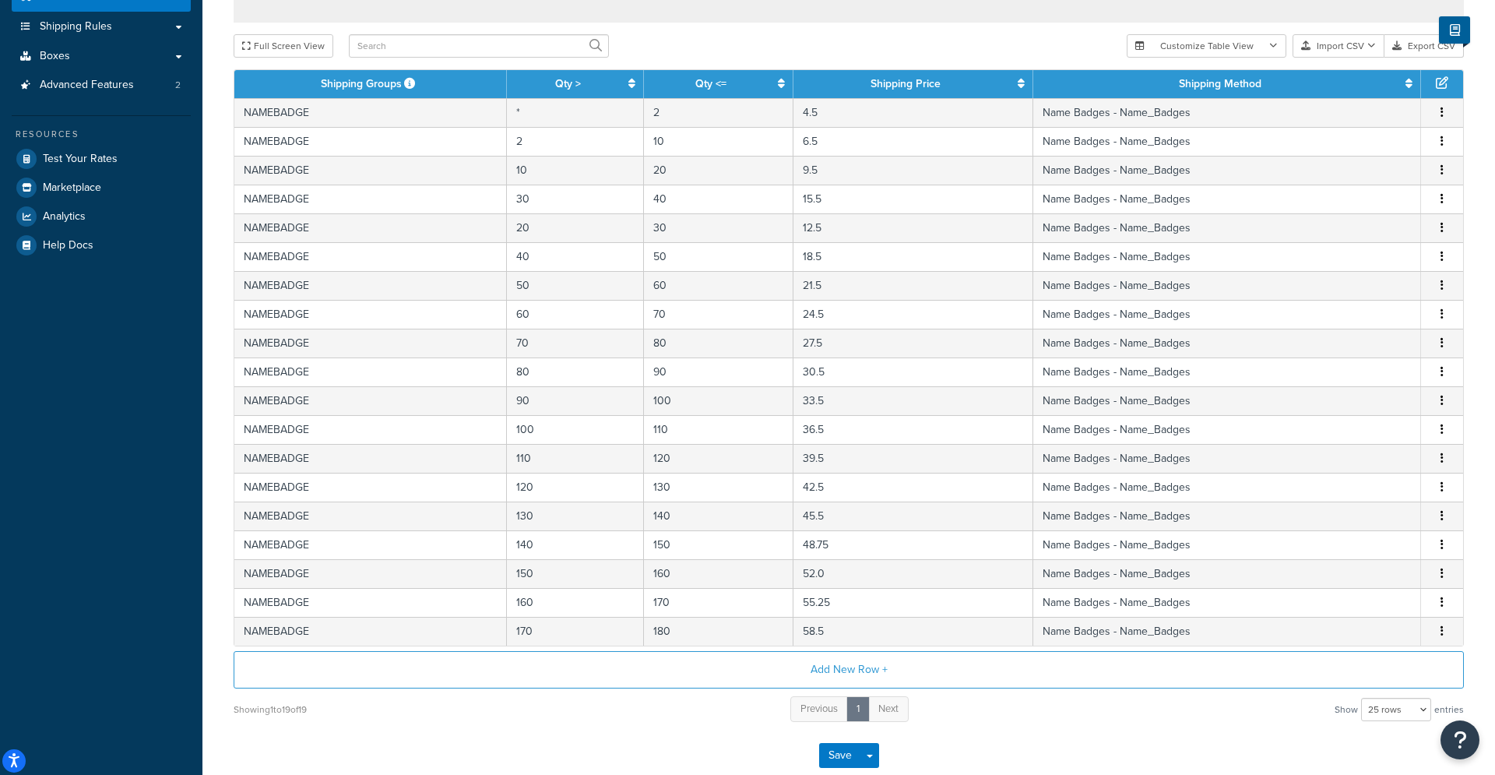
click at [1441, 86] on icon at bounding box center [1442, 82] width 12 height 12
click at [1441, 87] on icon at bounding box center [1442, 82] width 12 height 12
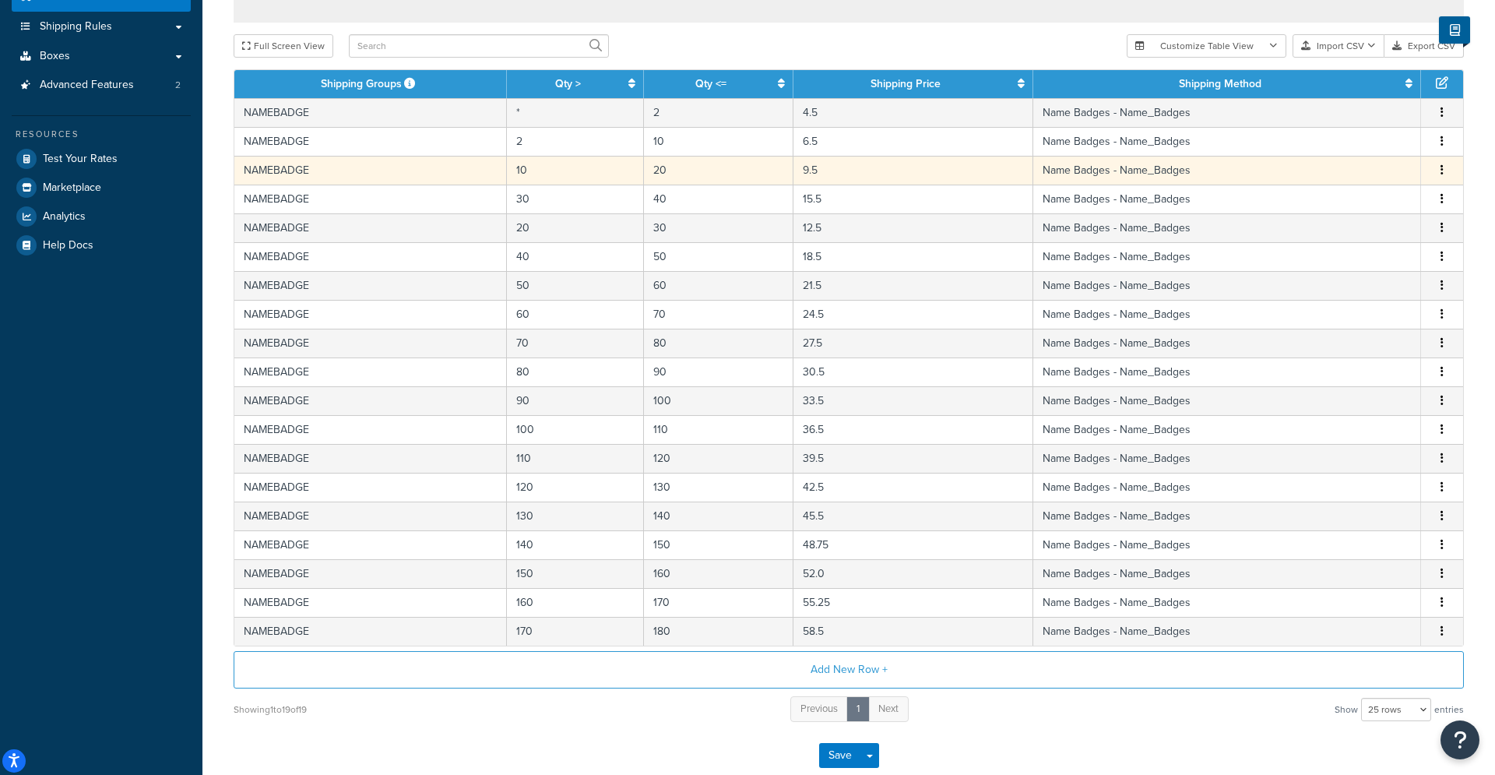
scroll to position [0, 0]
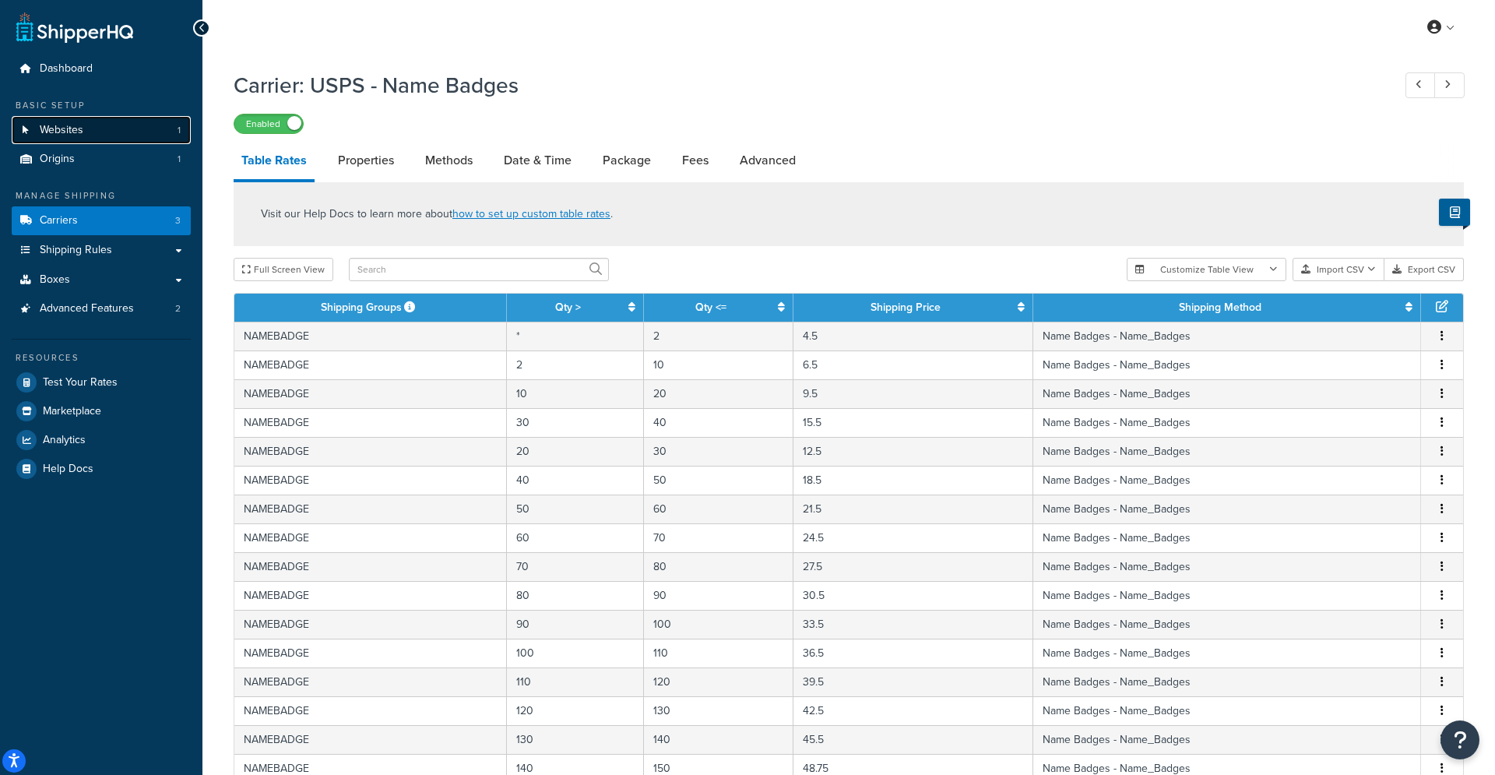
click at [86, 125] on link "Websites 1" at bounding box center [101, 130] width 179 height 29
